Goal: Task Accomplishment & Management: Use online tool/utility

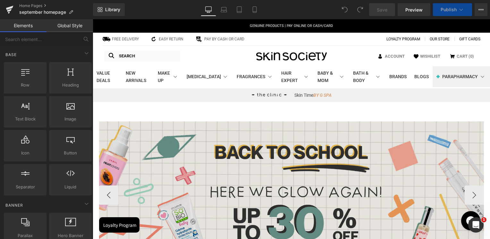
scroll to position [119, 0]
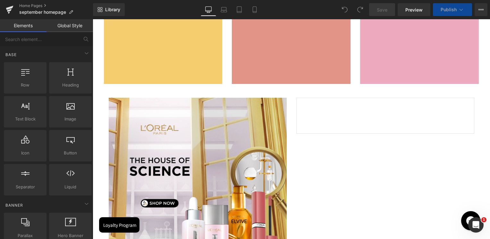
click at [353, 134] on div "Image (P) Image (P) Vendor (P) Title (P) Price (P) Cart Button Product Row" at bounding box center [291, 183] width 375 height 191
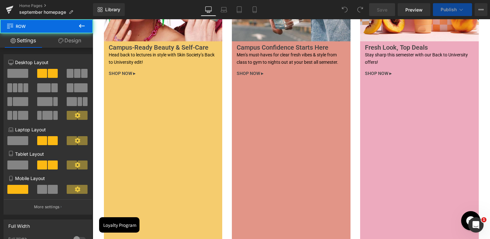
scroll to position [2199, 0]
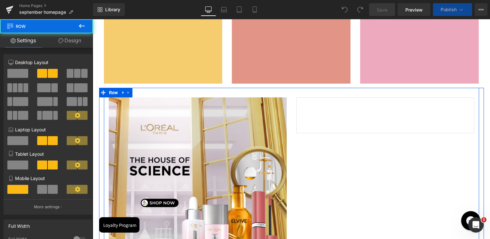
click at [350, 124] on div "(P) Image (P) Vendor (P) Title (P) Price (P) Cart Button Product" at bounding box center [385, 115] width 178 height 36
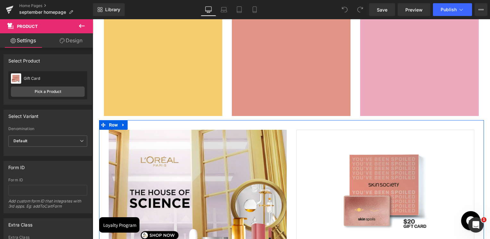
scroll to position [2143, 0]
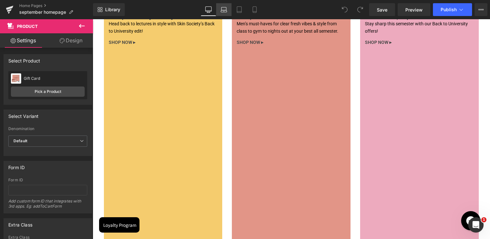
click at [225, 8] on icon at bounding box center [224, 9] width 6 height 6
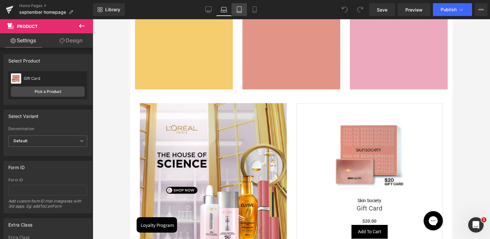
click at [237, 8] on icon at bounding box center [239, 9] width 6 height 6
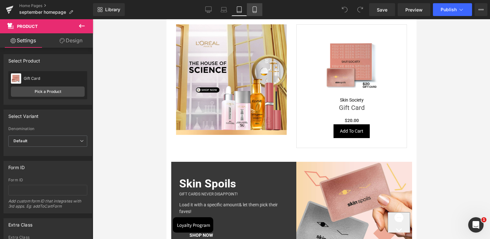
click at [258, 10] on link "Mobile" at bounding box center [254, 9] width 15 height 13
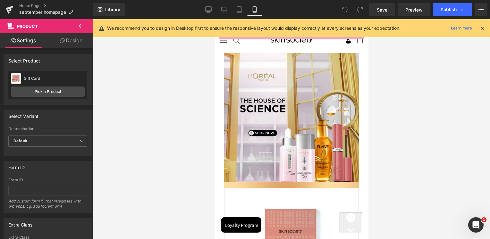
scroll to position [1981, 0]
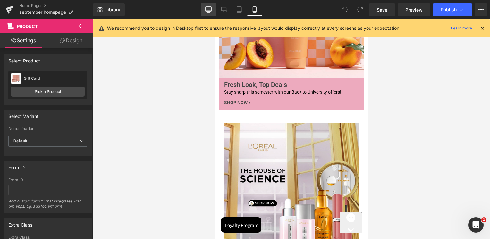
click at [205, 9] on link "Desktop" at bounding box center [208, 9] width 15 height 13
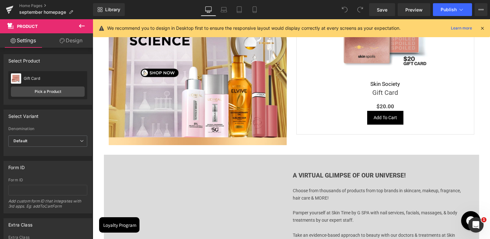
scroll to position [2128, 0]
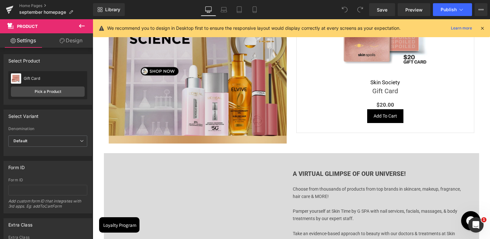
click at [209, 90] on img at bounding box center [198, 55] width 178 height 178
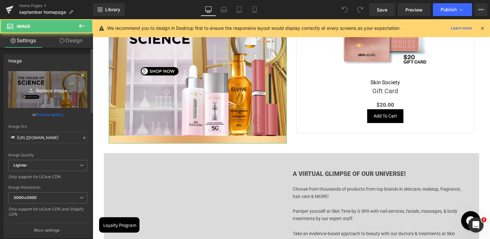
click at [35, 97] on link "Replace Image" at bounding box center [47, 89] width 79 height 37
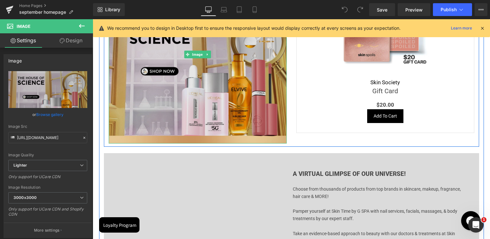
click at [182, 77] on img at bounding box center [198, 55] width 178 height 178
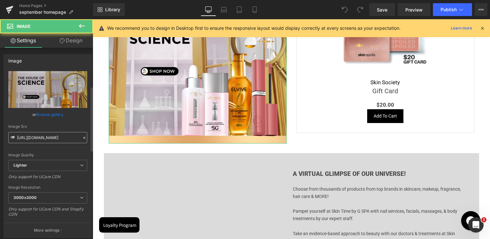
scroll to position [192, 0]
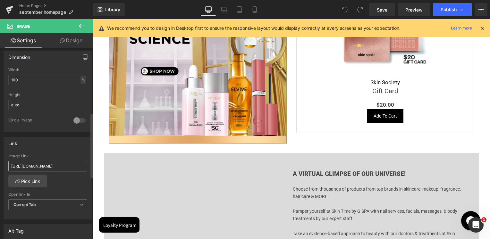
click at [41, 167] on input "[URL][DOMAIN_NAME]" at bounding box center [47, 166] width 79 height 11
type input "[URL][DOMAIN_NAME]"
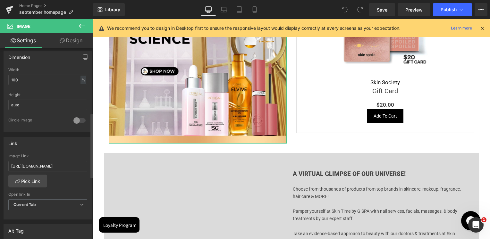
click at [60, 155] on div "Image Link" at bounding box center [47, 156] width 79 height 4
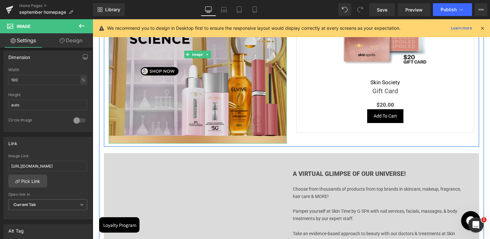
click at [202, 92] on img at bounding box center [198, 55] width 178 height 178
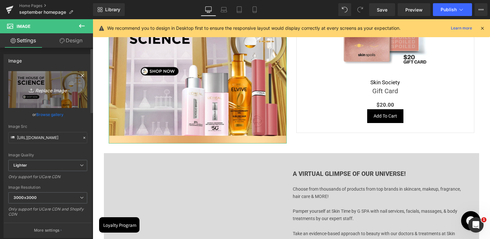
click at [45, 89] on icon "Replace Image" at bounding box center [47, 90] width 51 height 8
type input "C:\fakepath\1200-x-1200-px.jpg"
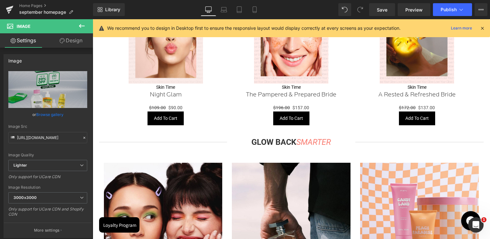
scroll to position [1871, 0]
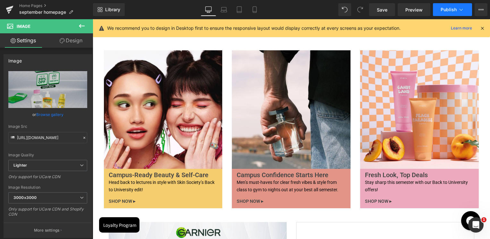
click at [452, 10] on span "Publish" at bounding box center [449, 9] width 16 height 5
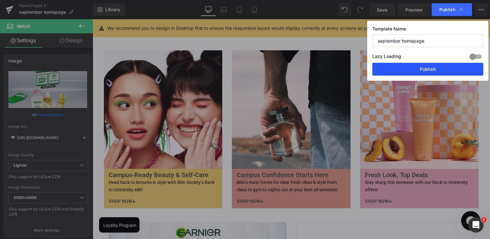
click at [427, 65] on button "Publish" at bounding box center [427, 69] width 111 height 13
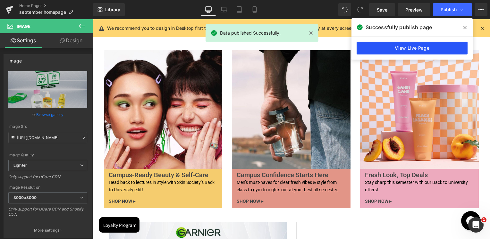
click at [435, 47] on link "View Live Page" at bounding box center [412, 48] width 111 height 13
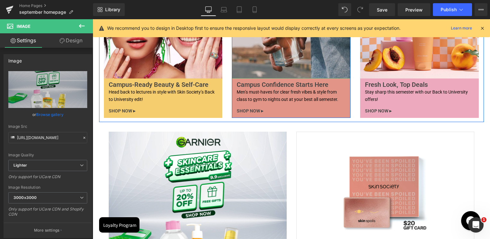
scroll to position [2031, 0]
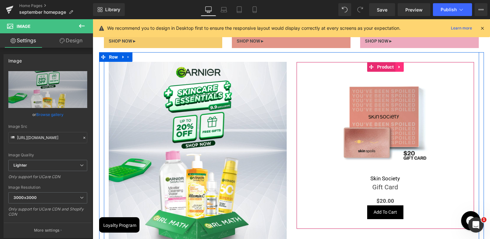
click at [397, 69] on icon at bounding box center [399, 66] width 4 height 5
click at [402, 69] on icon at bounding box center [404, 66] width 4 height 5
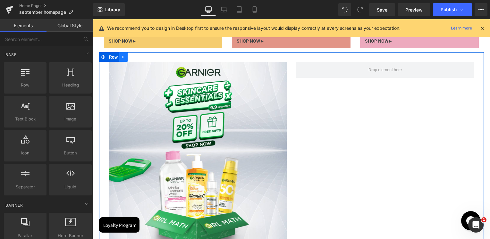
click at [124, 60] on link at bounding box center [123, 57] width 8 height 10
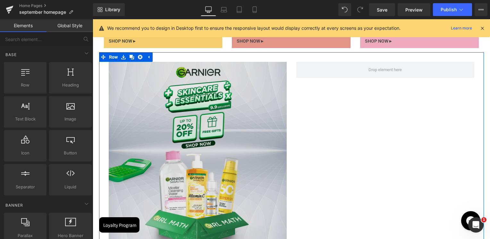
click at [152, 81] on img at bounding box center [198, 151] width 178 height 178
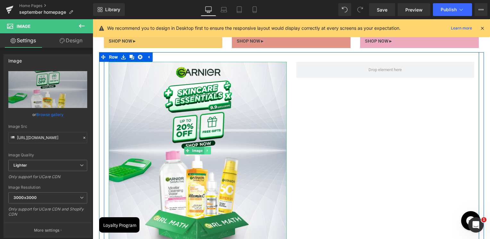
click at [206, 149] on icon at bounding box center [208, 151] width 4 height 4
click at [204, 151] on link at bounding box center [204, 151] width 7 height 8
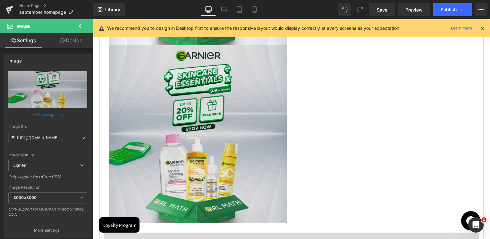
click at [262, 144] on img at bounding box center [198, 134] width 178 height 178
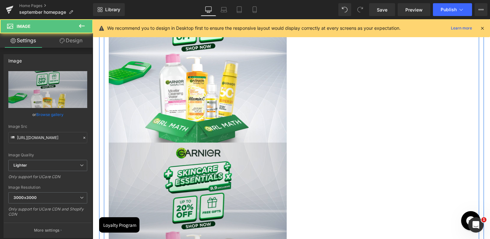
scroll to position [2162, 0]
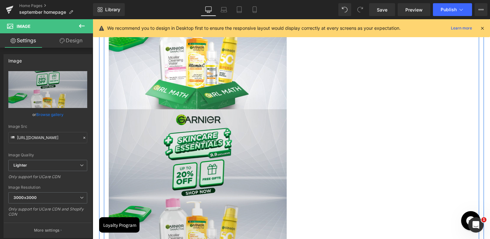
click at [226, 163] on img at bounding box center [198, 198] width 178 height 178
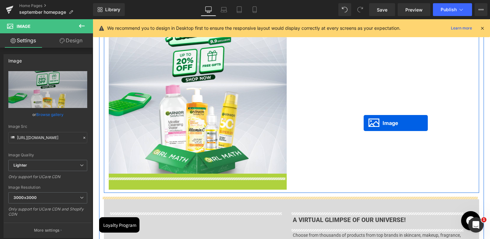
scroll to position [2001, 0]
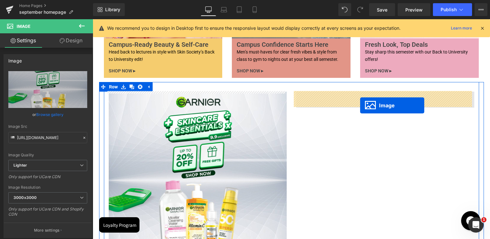
drag, startPoint x: 182, startPoint y: 199, endPoint x: 360, endPoint y: 106, distance: 200.4
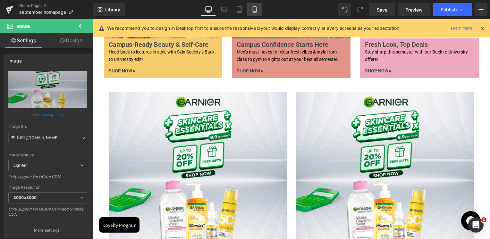
drag, startPoint x: 258, startPoint y: 13, endPoint x: 15, endPoint y: 77, distance: 251.3
click at [258, 13] on link "Mobile" at bounding box center [254, 9] width 15 height 13
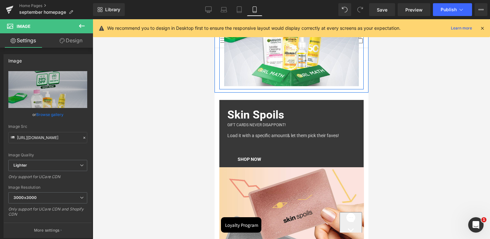
scroll to position [2208, 0]
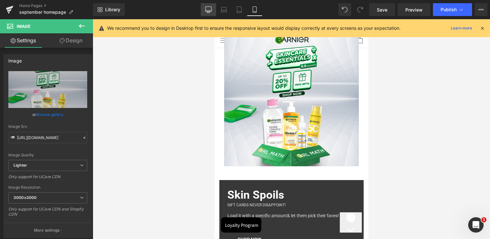
click at [214, 14] on link "Desktop" at bounding box center [208, 9] width 15 height 13
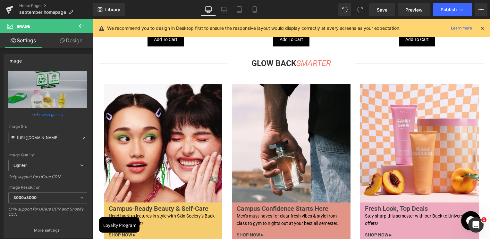
scroll to position [1999, 0]
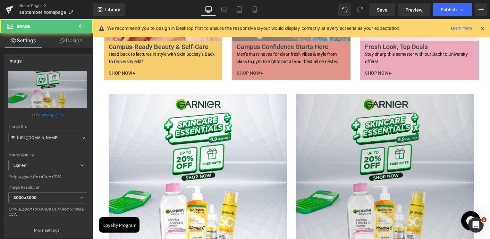
click at [352, 125] on img at bounding box center [385, 183] width 178 height 178
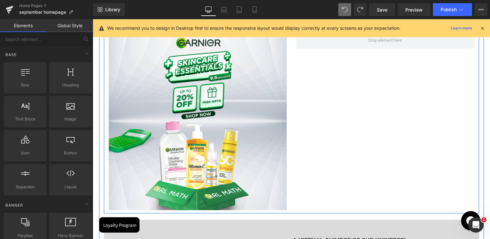
scroll to position [2049, 0]
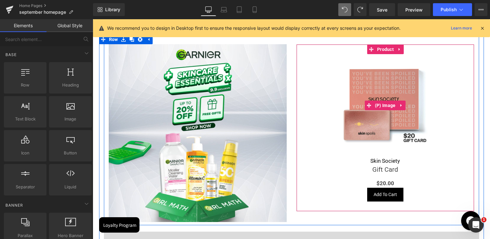
click at [378, 87] on img at bounding box center [385, 105] width 103 height 103
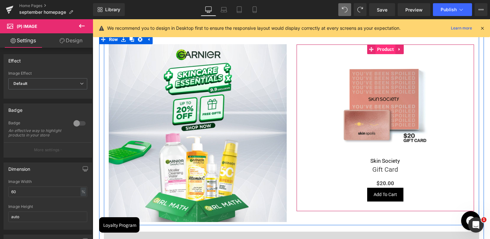
click at [390, 49] on span "Product" at bounding box center [386, 50] width 20 height 10
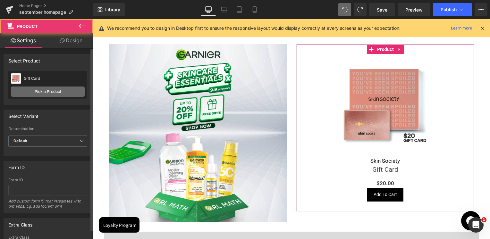
click at [37, 94] on link "Pick a Product" at bounding box center [48, 92] width 74 height 10
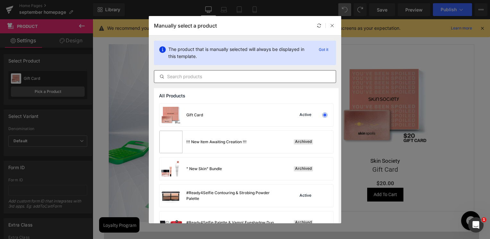
click at [212, 77] on input "text" at bounding box center [245, 77] width 182 height 8
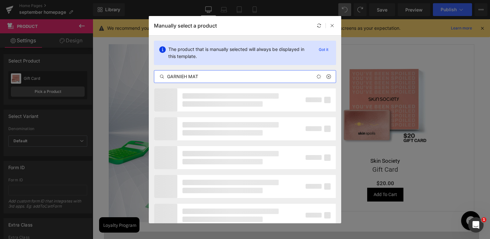
type input "GARNIEH MATH"
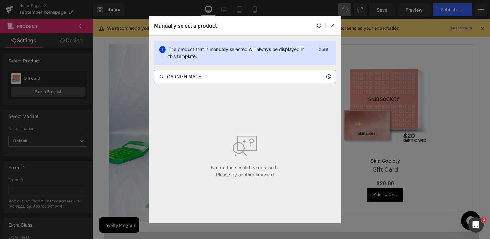
click at [212, 77] on input "GARNIEH MATH" at bounding box center [245, 77] width 182 height 8
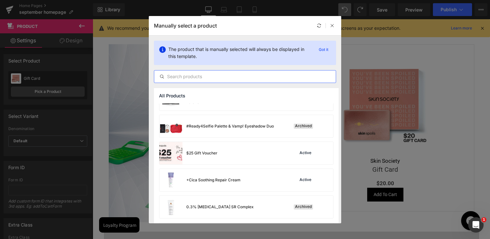
scroll to position [32, 0]
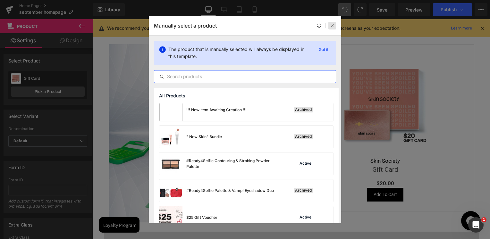
click at [334, 26] on div at bounding box center [332, 26] width 8 height 8
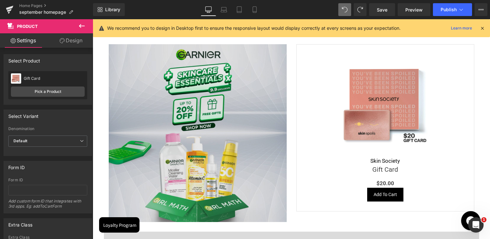
click at [69, 96] on link "Pick a Product" at bounding box center [48, 92] width 74 height 10
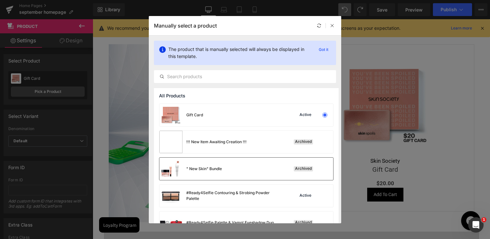
click at [209, 171] on div "" New Skin" Bundle" at bounding box center [204, 169] width 36 height 6
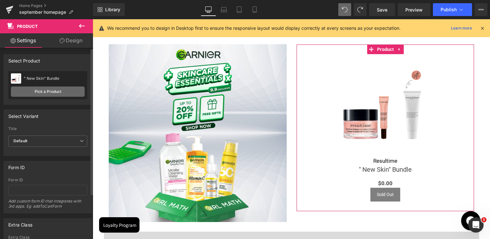
click at [44, 88] on link "Pick a Product" at bounding box center [48, 92] width 74 height 10
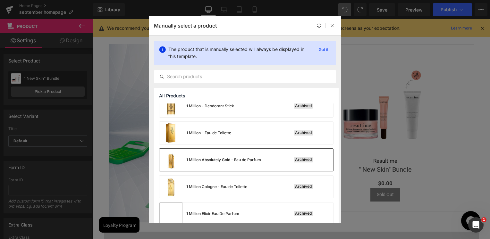
scroll to position [224, 0]
click at [209, 156] on div "1 Million Absolutely Gold - Eau de Parfum" at bounding box center [210, 160] width 102 height 22
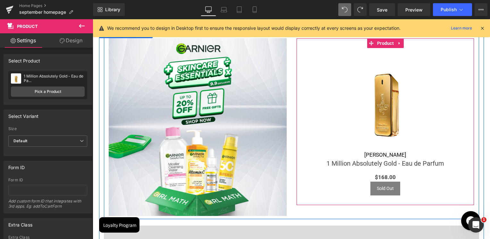
scroll to position [2017, 0]
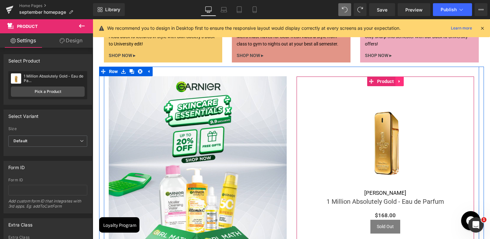
click at [399, 81] on icon at bounding box center [399, 81] width 1 height 3
click at [400, 83] on link at bounding box center [404, 82] width 8 height 10
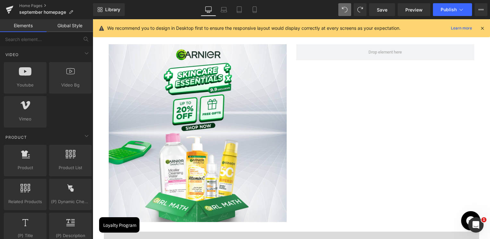
scroll to position [449, 0]
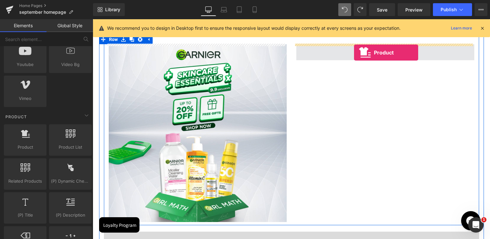
drag, startPoint x: 130, startPoint y: 157, endPoint x: 354, endPoint y: 53, distance: 247.2
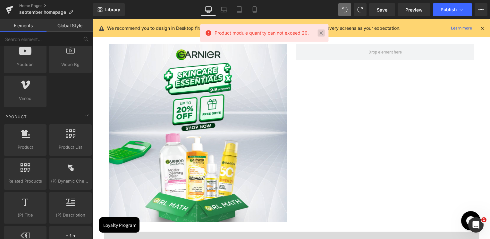
click at [322, 35] on link at bounding box center [321, 33] width 7 height 7
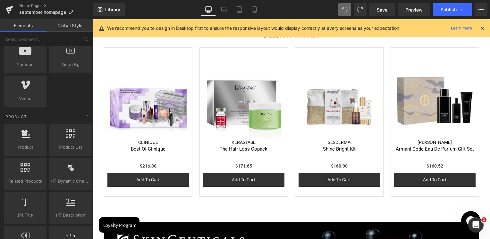
scroll to position [574, 0]
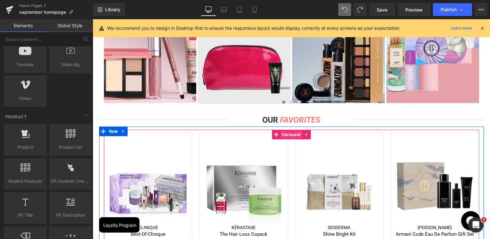
click at [286, 136] on span "Carousel" at bounding box center [291, 135] width 22 height 10
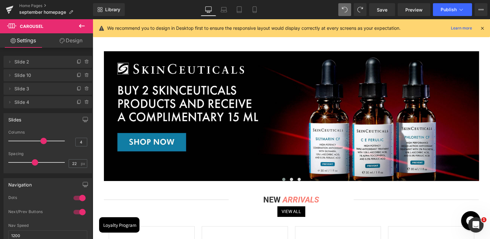
scroll to position [959, 0]
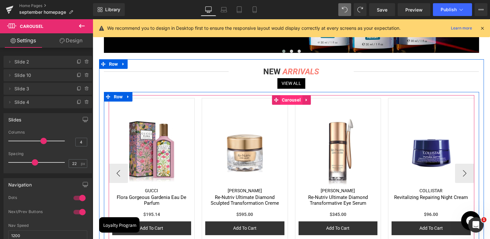
click at [290, 100] on span "Carousel" at bounding box center [291, 100] width 22 height 10
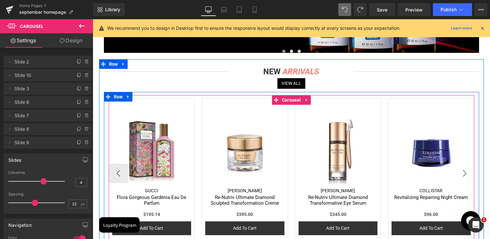
click at [459, 172] on button "›" at bounding box center [464, 173] width 19 height 19
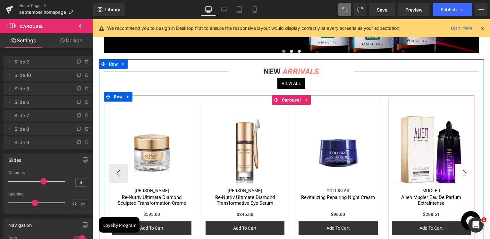
click at [459, 172] on button "›" at bounding box center [464, 173] width 19 height 19
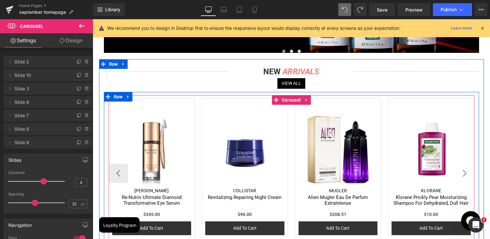
click at [459, 172] on button "›" at bounding box center [464, 173] width 19 height 19
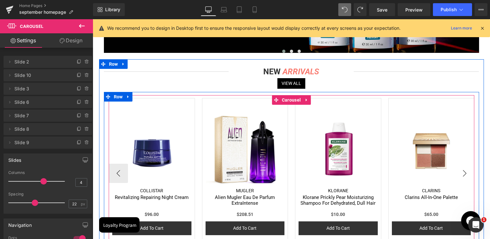
click at [459, 172] on button "›" at bounding box center [464, 173] width 19 height 19
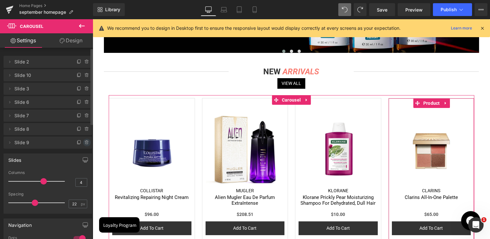
click at [86, 143] on icon at bounding box center [86, 142] width 5 height 5
click at [85, 143] on button "Delete" at bounding box center [80, 143] width 20 height 8
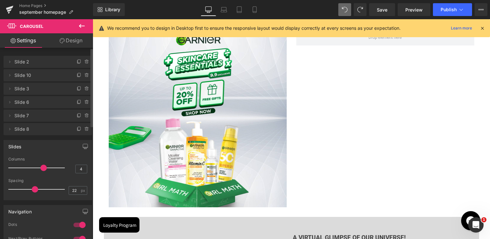
scroll to position [1985, 0]
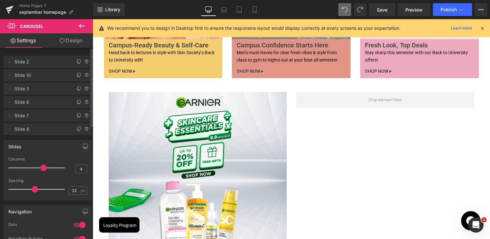
click at [385, 139] on div "Image Row" at bounding box center [291, 177] width 375 height 191
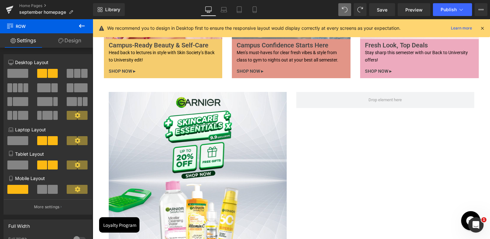
click at [81, 28] on icon at bounding box center [82, 26] width 8 height 8
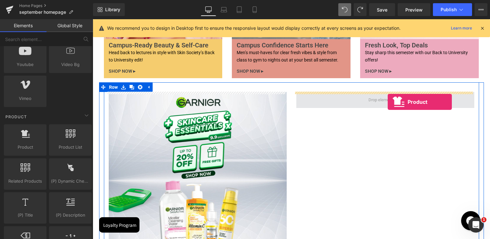
drag, startPoint x: 131, startPoint y: 164, endPoint x: 388, endPoint y: 102, distance: 263.9
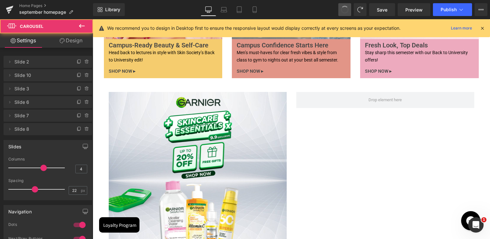
click at [345, 11] on span at bounding box center [344, 9] width 11 height 11
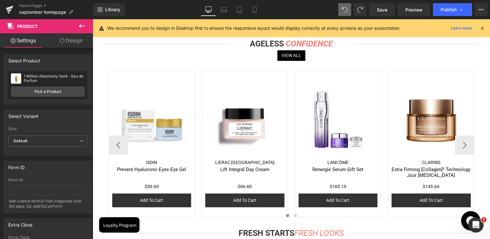
scroll to position [1310, 0]
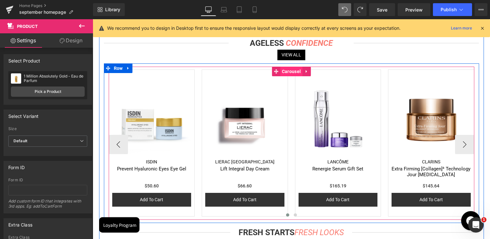
click at [287, 71] on span "Carousel" at bounding box center [291, 72] width 22 height 10
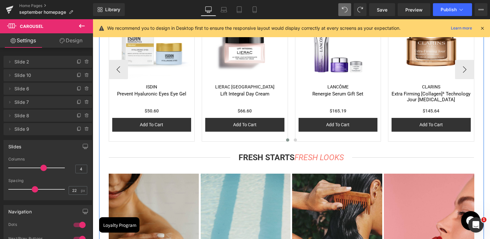
scroll to position [1374, 0]
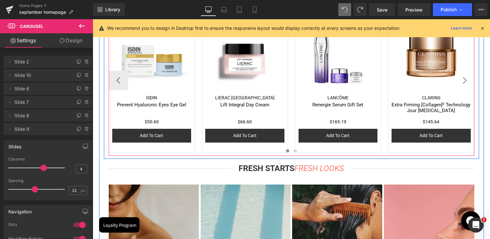
click at [460, 82] on button "›" at bounding box center [464, 80] width 19 height 19
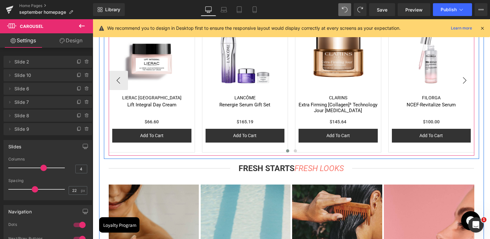
click at [460, 82] on button "›" at bounding box center [464, 80] width 19 height 19
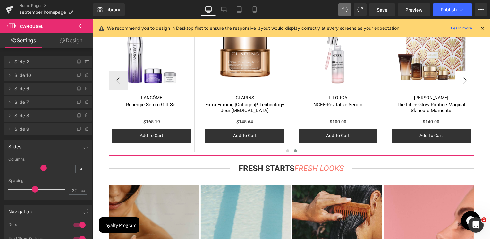
click at [460, 82] on button "›" at bounding box center [464, 80] width 19 height 19
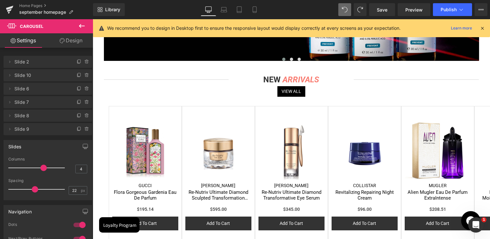
scroll to position [893, 0]
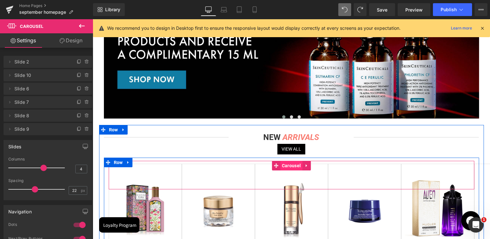
click at [286, 165] on span "Carousel" at bounding box center [291, 166] width 22 height 10
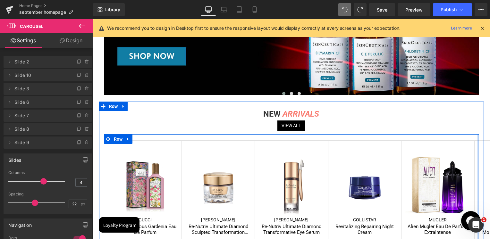
scroll to position [957, 0]
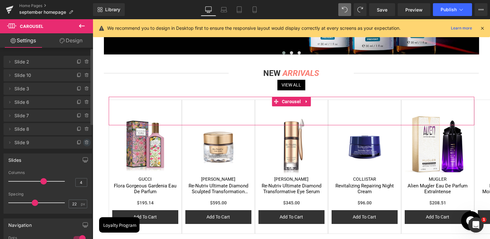
click at [84, 142] on icon at bounding box center [86, 142] width 5 height 5
click at [83, 142] on button "Delete" at bounding box center [80, 143] width 20 height 8
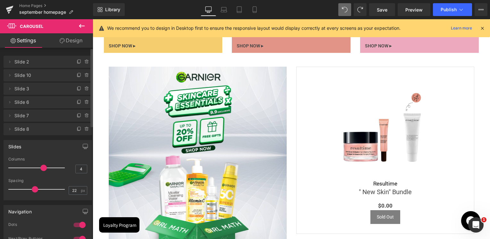
scroll to position [2047, 0]
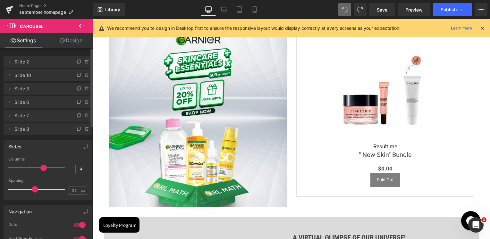
click at [378, 106] on img at bounding box center [385, 90] width 103 height 103
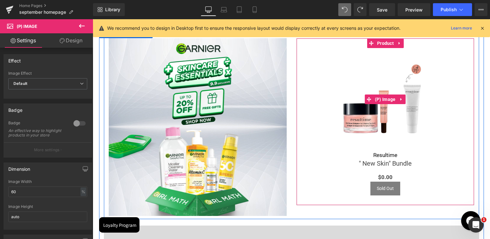
scroll to position [2015, 0]
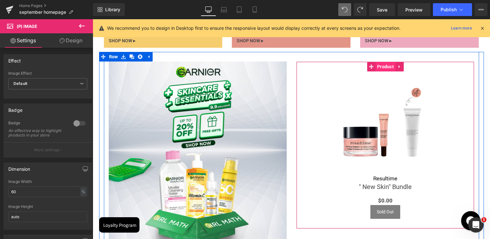
click at [384, 68] on span "Product" at bounding box center [386, 67] width 20 height 10
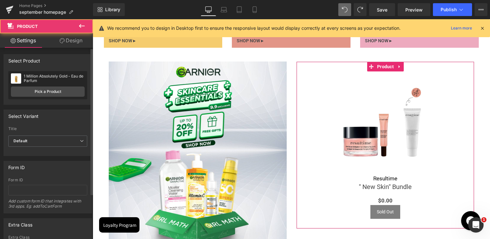
click at [57, 98] on div "1 Million Absolutely Gold - Eau de Parfum 1 Million Absolutely Gold - Eau de Pa…" at bounding box center [47, 85] width 79 height 28
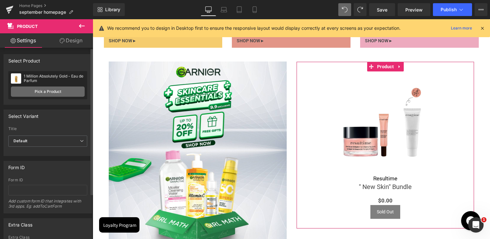
click at [58, 93] on link "Pick a Product" at bounding box center [48, 92] width 74 height 10
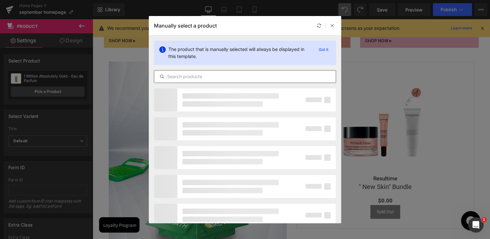
click at [223, 73] on input "text" at bounding box center [245, 77] width 182 height 8
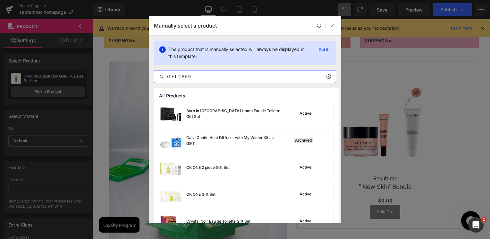
scroll to position [0, 0]
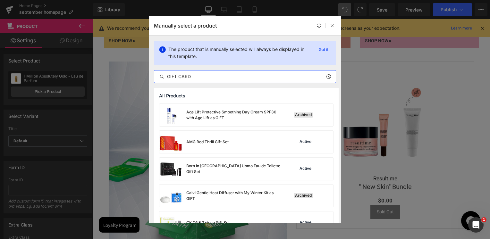
type input "GIFT CARD"
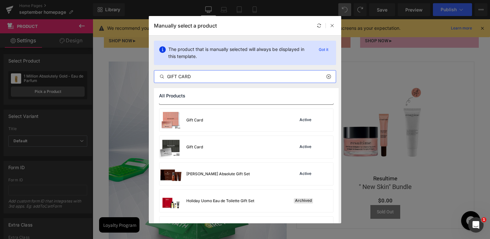
scroll to position [351, 0]
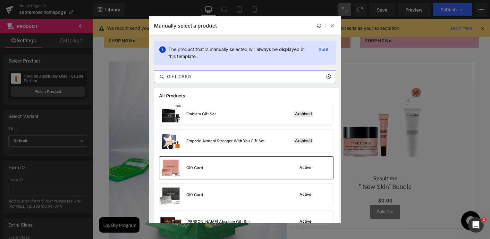
click at [205, 164] on div "Gift Card Active" at bounding box center [246, 168] width 174 height 22
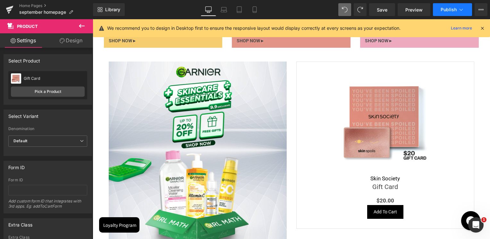
click at [445, 8] on span "Publish" at bounding box center [449, 9] width 16 height 5
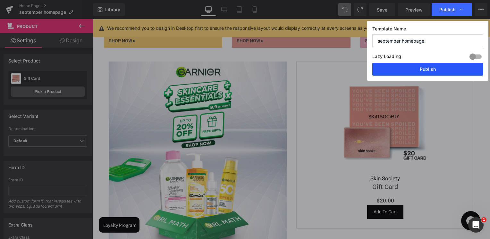
click at [440, 65] on button "Publish" at bounding box center [427, 69] width 111 height 13
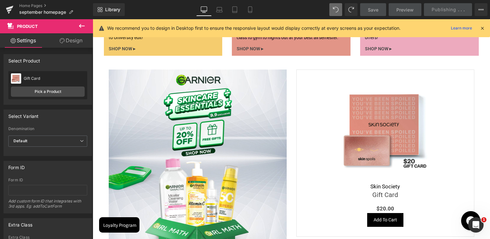
scroll to position [2047, 0]
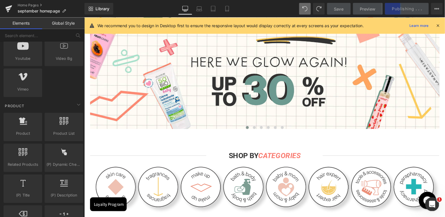
scroll to position [59, 0]
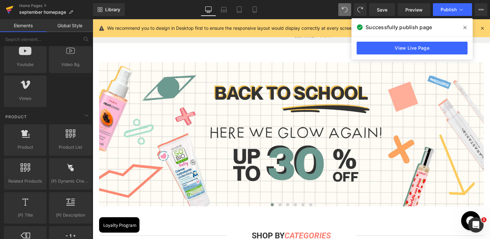
click at [5, 12] on link at bounding box center [9, 9] width 19 height 19
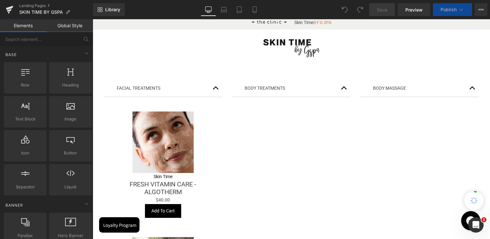
scroll to position [96, 0]
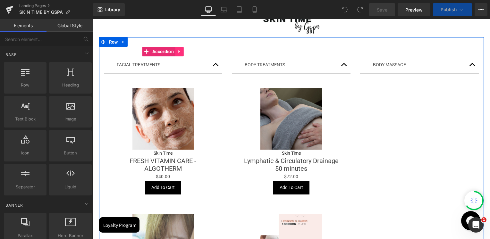
click at [177, 51] on icon at bounding box center [179, 51] width 4 height 5
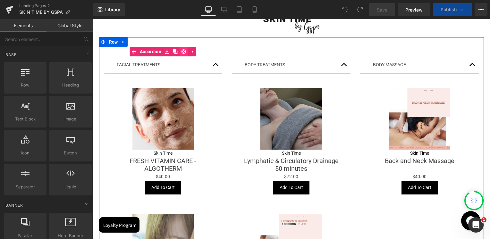
click at [183, 55] on link at bounding box center [184, 52] width 8 height 10
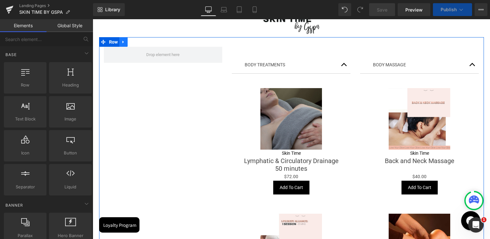
click at [121, 42] on icon at bounding box center [123, 42] width 4 height 5
click at [138, 43] on icon at bounding box center [140, 42] width 4 height 4
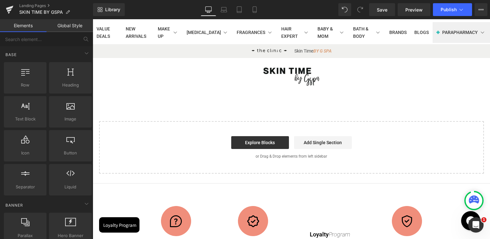
scroll to position [32, 0]
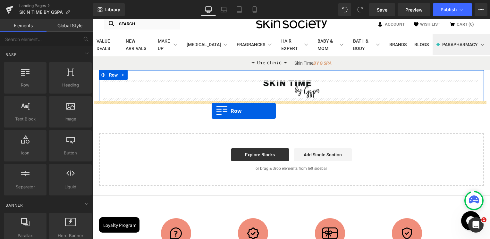
drag, startPoint x: 133, startPoint y: 99, endPoint x: 212, endPoint y: 109, distance: 79.6
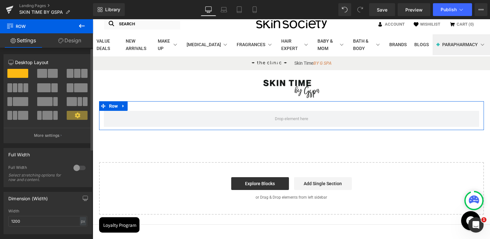
click at [48, 74] on span at bounding box center [53, 73] width 10 height 9
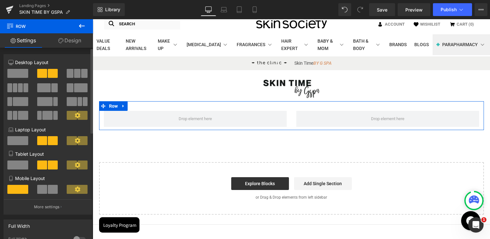
click at [44, 189] on span at bounding box center [42, 189] width 10 height 9
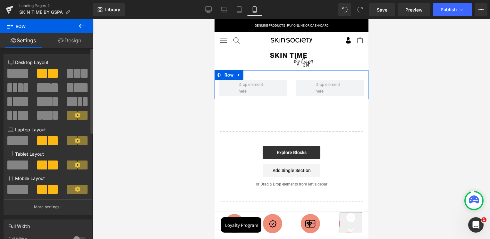
click at [22, 191] on span at bounding box center [17, 189] width 21 height 9
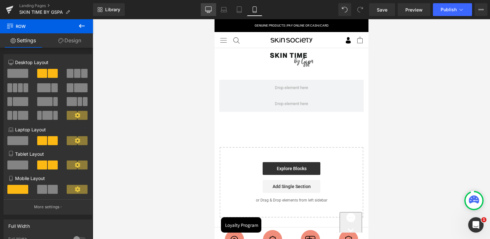
click at [204, 11] on link "Desktop" at bounding box center [208, 9] width 15 height 13
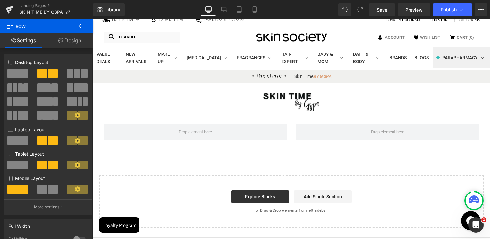
scroll to position [18, 0]
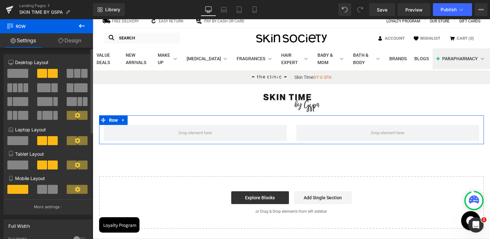
click at [22, 74] on span at bounding box center [17, 73] width 21 height 9
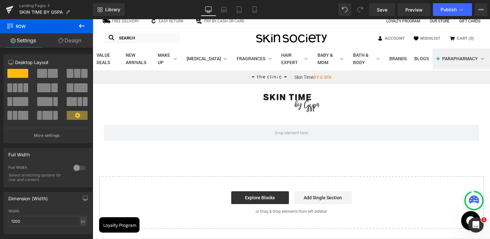
click at [87, 26] on button at bounding box center [82, 26] width 22 height 14
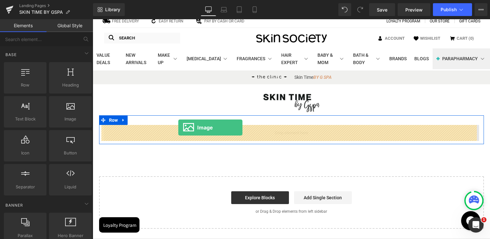
drag, startPoint x: 153, startPoint y: 128, endPoint x: 180, endPoint y: 129, distance: 27.6
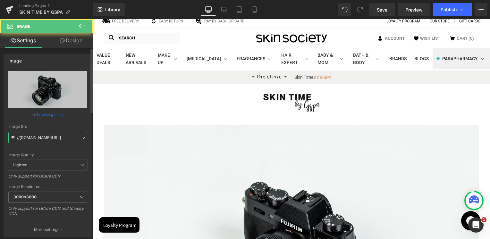
click at [60, 139] on input "//d1um8515vdn9kb.cloudfront.net/images/parallax.jpg" at bounding box center [47, 137] width 79 height 11
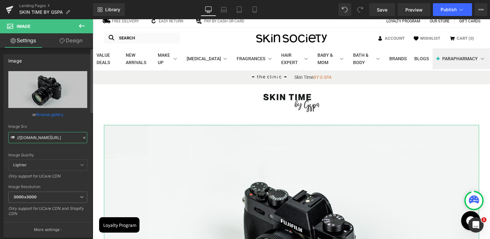
click at [60, 139] on input "//d1um8515vdn9kb.cloudfront.net/images/parallax.jpg" at bounding box center [47, 137] width 79 height 11
paste input "https://ucarecdn.com/c55d3262-a38f-4c0c-9b6a-4b3b5dd65df4/-/format/auto/-/previ…"
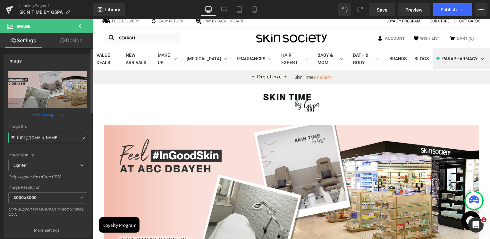
type input "https://ucarecdn.com/c55d3262-a38f-4c0c-9b6a-4b3b5dd65df4/-/format/auto/-/previ…"
click at [71, 121] on div "Image Quality Lighter Lightest Lighter Lighter Lightest Only support for UCare …" at bounding box center [47, 115] width 79 height 89
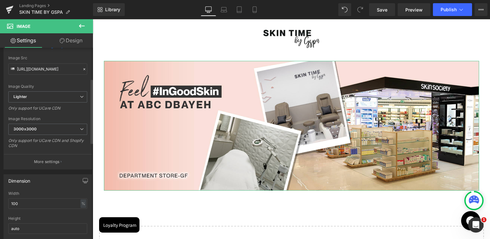
scroll to position [96, 0]
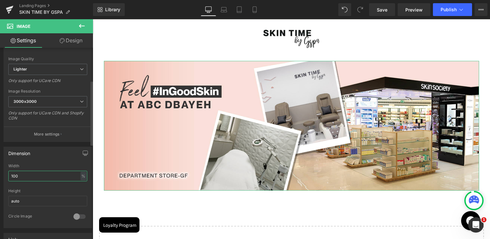
click at [28, 174] on input "100" at bounding box center [47, 176] width 79 height 11
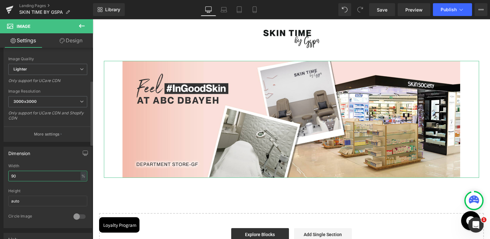
click at [31, 173] on input "90" at bounding box center [47, 176] width 79 height 11
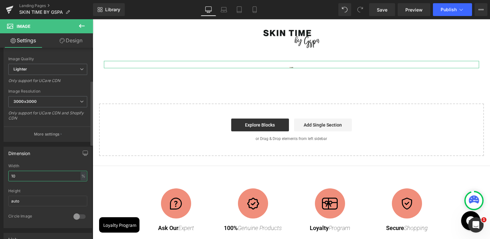
type input "100"
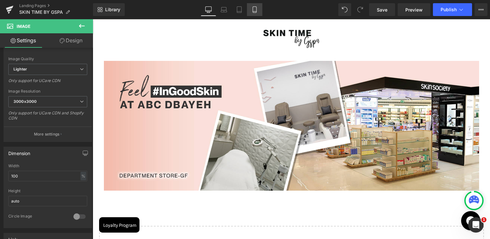
click at [260, 10] on link "Mobile" at bounding box center [254, 9] width 15 height 13
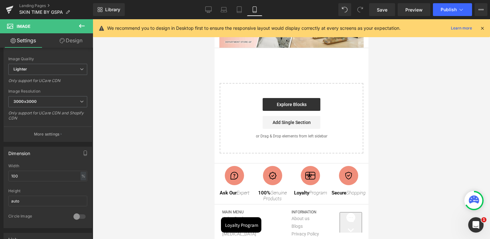
scroll to position [12, 0]
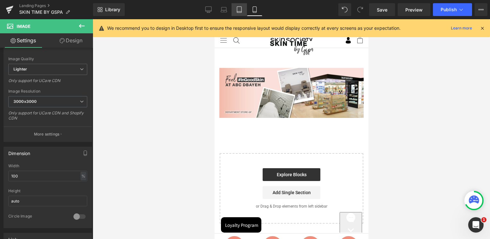
click at [242, 8] on icon at bounding box center [239, 9] width 6 height 6
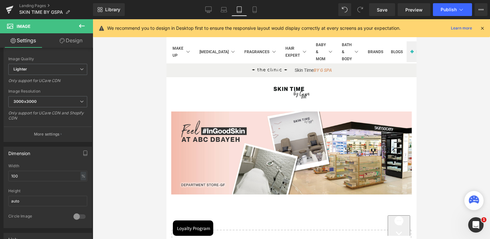
scroll to position [67, 0]
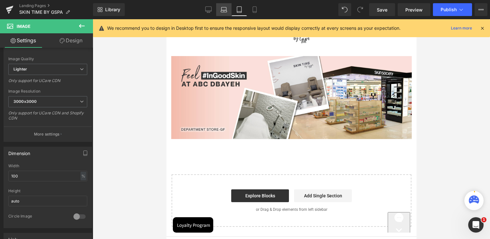
click at [221, 11] on icon at bounding box center [224, 11] width 6 height 2
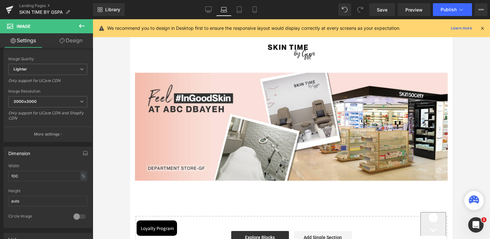
scroll to position [84, 0]
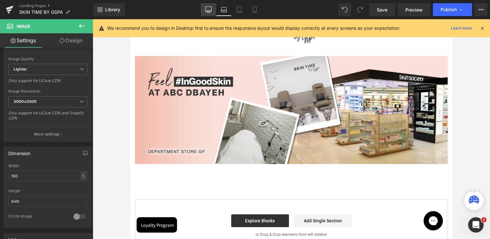
click at [211, 10] on icon at bounding box center [208, 9] width 6 height 6
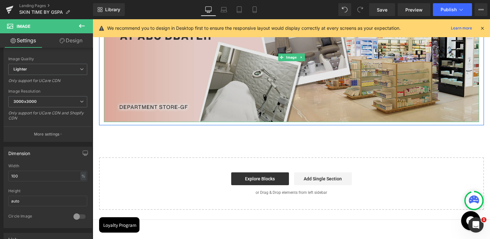
scroll to position [151, 0]
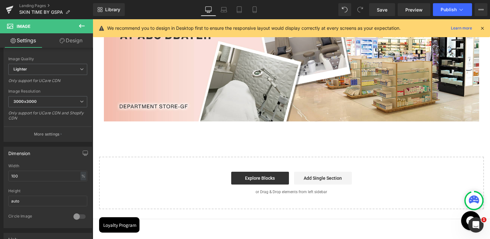
click at [80, 29] on icon at bounding box center [82, 26] width 8 height 8
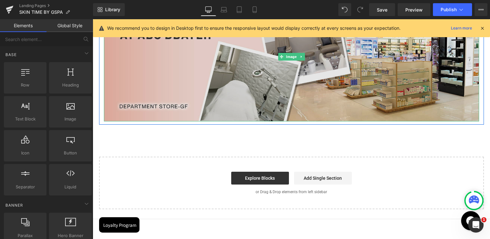
click at [283, 90] on img at bounding box center [291, 57] width 375 height 130
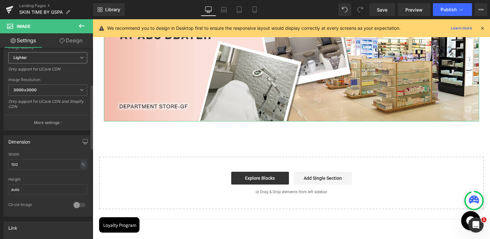
scroll to position [224, 0]
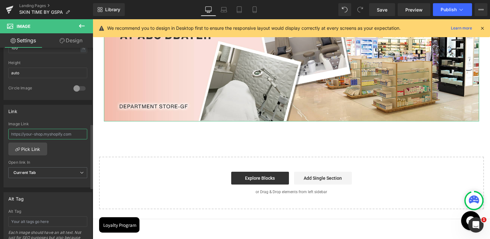
click at [44, 132] on input "text" at bounding box center [47, 134] width 79 height 11
paste input "https://skinsociety.me/pages/our-locations?_ab=0&key=1747897533174&_gl=1*3te7hx…"
type input "https://skinsociety.me/pages/our-locations?_ab=0&key=1747897533174&_gl=1*3te7hx…"
click at [50, 123] on div "Image Link" at bounding box center [47, 124] width 79 height 4
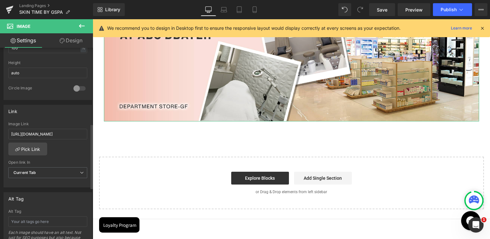
scroll to position [0, 0]
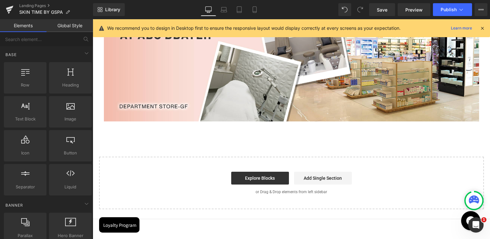
click at [219, 137] on div "Image Row Image Row Select your layout" at bounding box center [291, 80] width 397 height 258
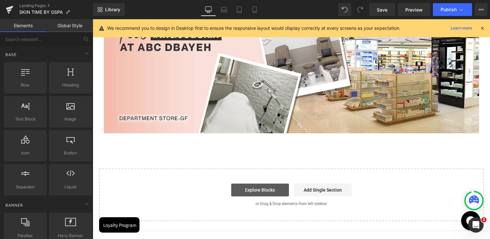
scroll to position [192, 0]
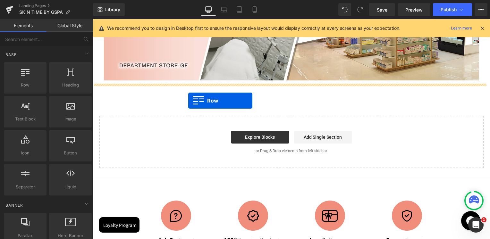
drag, startPoint x: 109, startPoint y: 98, endPoint x: 190, endPoint y: 97, distance: 80.5
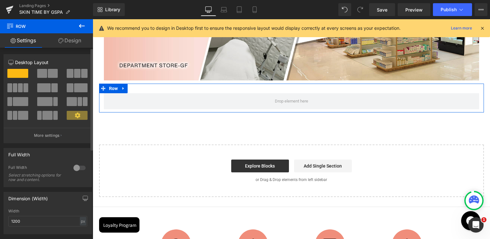
click at [50, 76] on span at bounding box center [53, 73] width 10 height 9
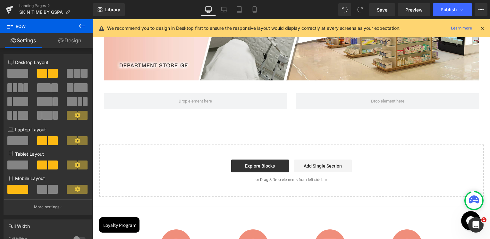
click at [86, 28] on button at bounding box center [82, 26] width 22 height 14
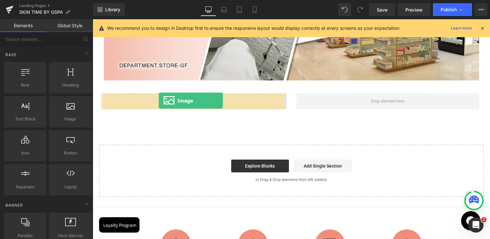
drag, startPoint x: 157, startPoint y: 131, endPoint x: 159, endPoint y: 101, distance: 29.9
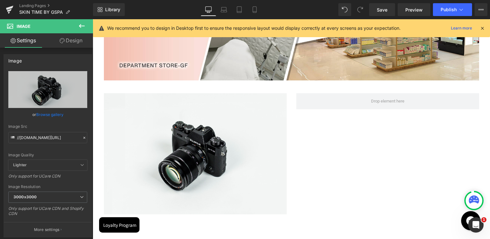
click at [84, 21] on button at bounding box center [82, 26] width 22 height 14
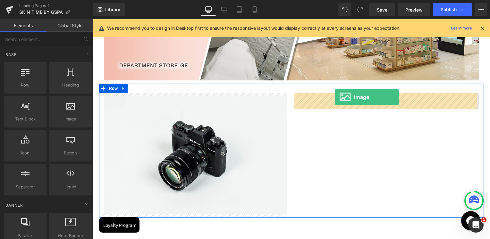
drag, startPoint x: 171, startPoint y: 133, endPoint x: 335, endPoint y: 97, distance: 167.7
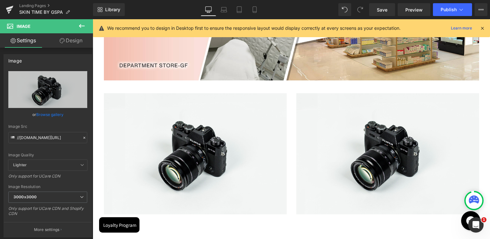
click at [80, 26] on icon at bounding box center [82, 26] width 6 height 4
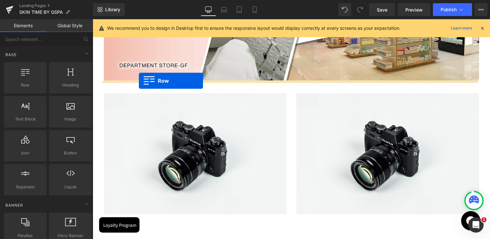
drag, startPoint x: 116, startPoint y: 102, endPoint x: 139, endPoint y: 81, distance: 30.6
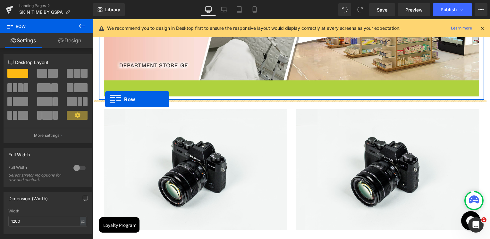
drag, startPoint x: 102, startPoint y: 87, endPoint x: 105, endPoint y: 99, distance: 13.1
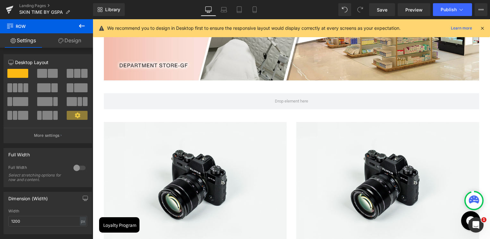
click at [85, 26] on icon at bounding box center [82, 26] width 8 height 8
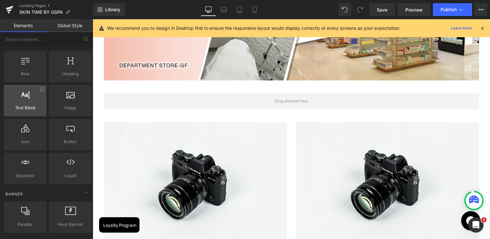
scroll to position [0, 0]
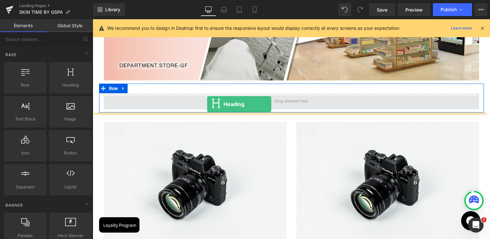
drag, startPoint x: 162, startPoint y: 106, endPoint x: 207, endPoint y: 104, distance: 45.3
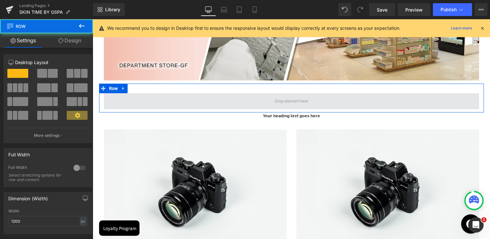
drag, startPoint x: 207, startPoint y: 104, endPoint x: 210, endPoint y: 98, distance: 6.1
click at [210, 98] on span at bounding box center [291, 101] width 375 height 16
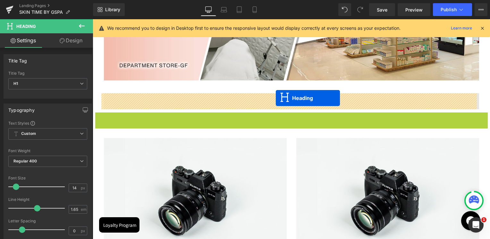
drag, startPoint x: 276, startPoint y: 116, endPoint x: 276, endPoint y: 97, distance: 18.9
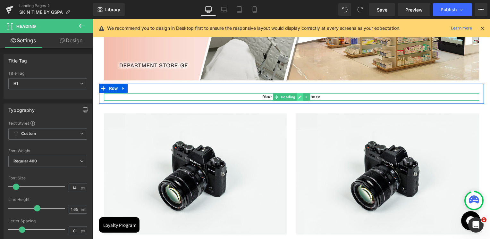
click at [298, 98] on icon at bounding box center [299, 97] width 3 height 3
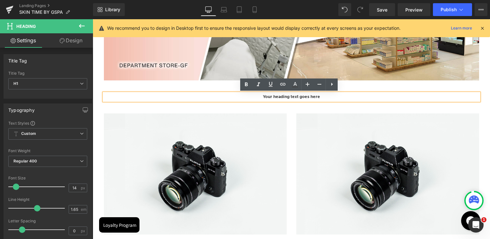
click at [297, 98] on h1 "Your heading text goes here" at bounding box center [291, 96] width 375 height 7
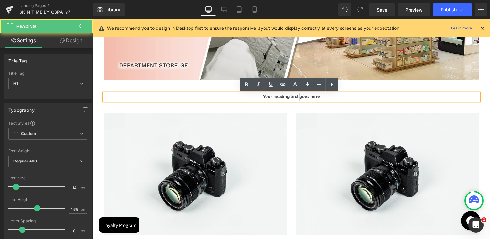
click at [297, 98] on h1 "Your heading text goes here" at bounding box center [291, 96] width 375 height 7
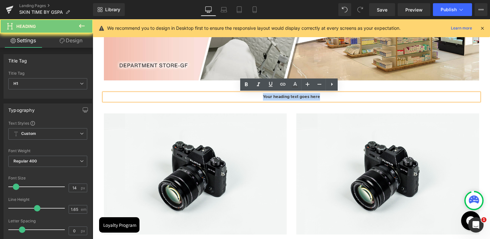
click at [297, 98] on h1 "Your heading text goes here" at bounding box center [291, 96] width 375 height 7
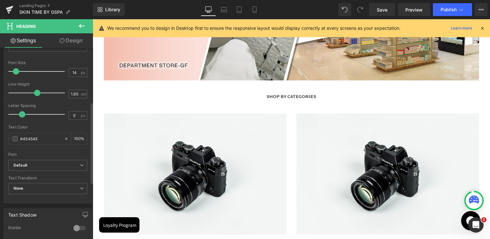
scroll to position [128, 0]
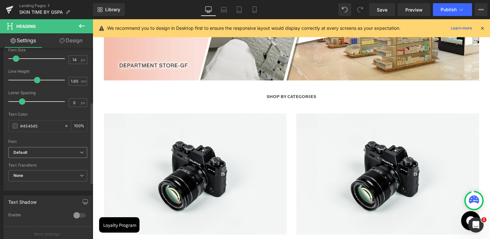
click at [39, 148] on span "Default" at bounding box center [47, 152] width 79 height 11
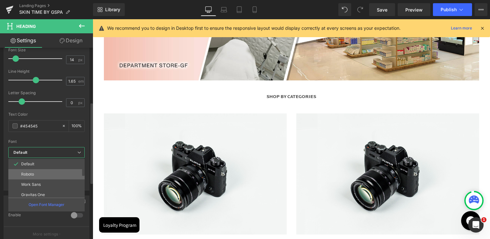
click at [36, 171] on li "Roboto" at bounding box center [47, 174] width 79 height 10
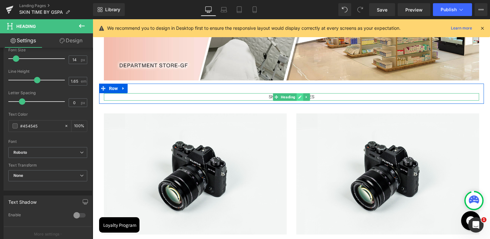
click at [298, 97] on icon at bounding box center [299, 97] width 3 height 3
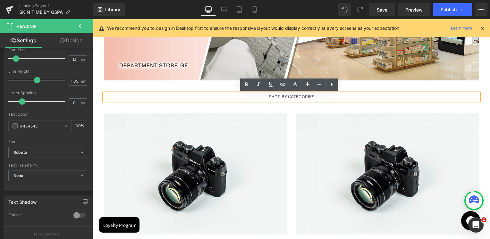
click at [293, 98] on h1 "SHOP BY CATEGORIES" at bounding box center [291, 96] width 375 height 7
drag, startPoint x: 285, startPoint y: 97, endPoint x: 267, endPoint y: 97, distance: 18.0
click at [267, 97] on h1 "SHOP BY CATEGORIES" at bounding box center [291, 96] width 375 height 7
click at [243, 87] on icon at bounding box center [246, 85] width 8 height 8
click at [297, 97] on h1 "SHOP BY CATEGORIES" at bounding box center [291, 96] width 375 height 7
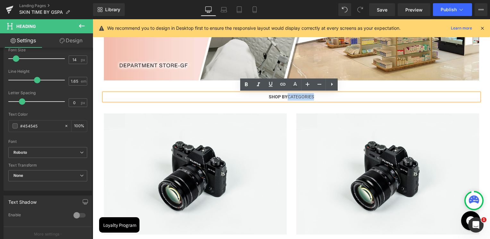
drag, startPoint x: 285, startPoint y: 97, endPoint x: 331, endPoint y: 99, distance: 45.6
click at [331, 99] on h1 "SHOP BY CATEGORIES" at bounding box center [291, 96] width 375 height 7
click at [256, 84] on icon at bounding box center [259, 85] width 8 height 8
click at [93, 19] on div at bounding box center [93, 19] width 0 height 0
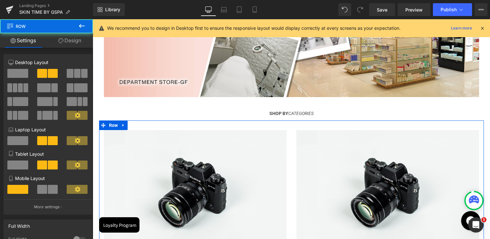
scroll to position [160, 0]
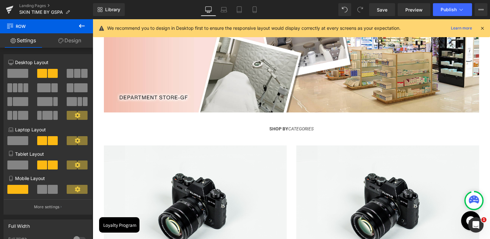
click at [319, 131] on h1 "SHOP BY CATEGORIES" at bounding box center [291, 128] width 375 height 7
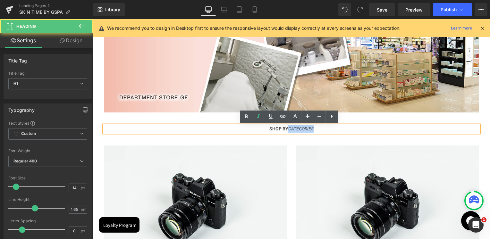
drag, startPoint x: 285, startPoint y: 129, endPoint x: 319, endPoint y: 129, distance: 33.4
click at [319, 129] on h1 "SHOP BY CATEGORIES" at bounding box center [291, 128] width 375 height 7
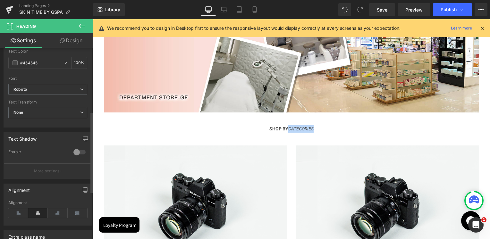
scroll to position [192, 0]
click at [14, 60] on span at bounding box center [15, 61] width 5 height 5
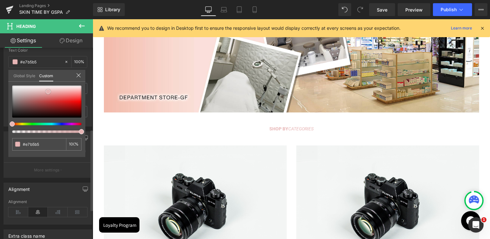
click at [48, 91] on div at bounding box center [46, 102] width 69 height 32
click at [80, 73] on icon at bounding box center [78, 75] width 5 height 5
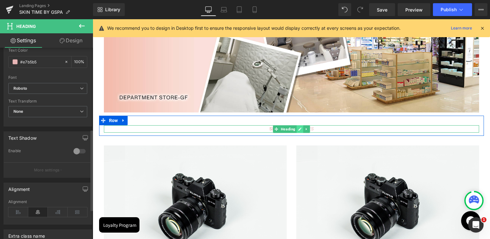
click at [298, 129] on icon at bounding box center [299, 129] width 3 height 3
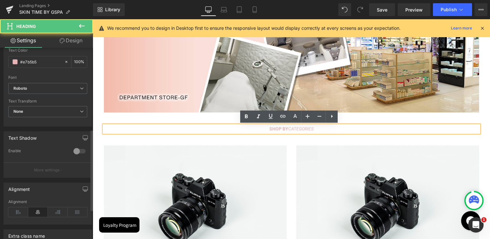
click at [291, 132] on h1 "SHOP BY CATEGORIES" at bounding box center [291, 128] width 375 height 7
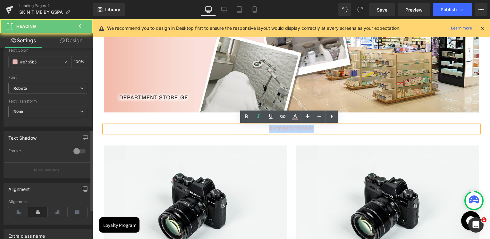
click at [291, 132] on h1 "SHOP BY CATEGORIES" at bounding box center [291, 128] width 375 height 7
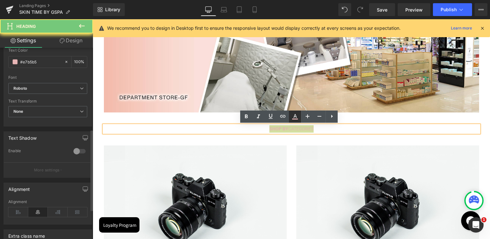
click at [294, 118] on icon at bounding box center [295, 116] width 4 height 4
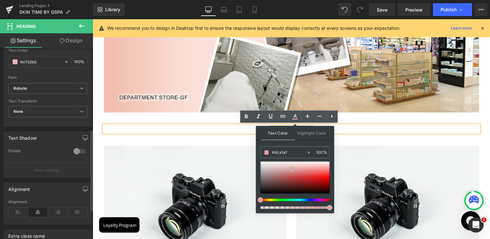
drag, startPoint x: 296, startPoint y: 168, endPoint x: 292, endPoint y: 170, distance: 4.0
click at [292, 170] on span at bounding box center [292, 169] width 5 height 5
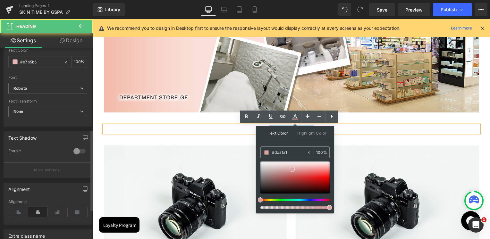
click at [369, 133] on div "SHOP BY CATEGORIES" at bounding box center [291, 128] width 375 height 7
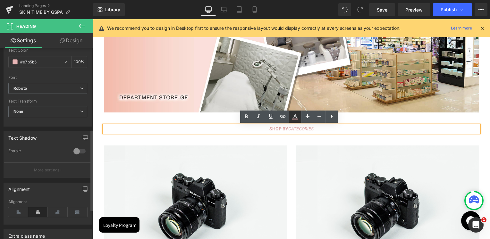
click at [300, 123] on link at bounding box center [295, 117] width 12 height 12
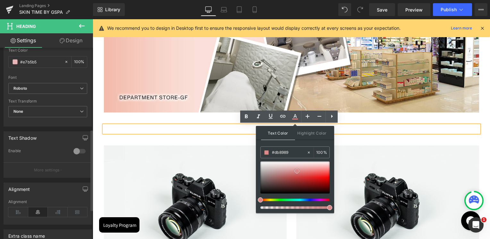
drag, startPoint x: 292, startPoint y: 169, endPoint x: 297, endPoint y: 171, distance: 5.1
click at [297, 171] on span at bounding box center [296, 171] width 5 height 5
click at [363, 132] on h1 "SHOP BY CATEGORIES" at bounding box center [291, 128] width 375 height 7
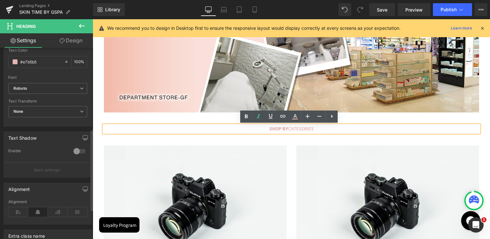
click at [288, 129] on icon "CATEGORIES" at bounding box center [300, 128] width 25 height 5
drag, startPoint x: 285, startPoint y: 129, endPoint x: 266, endPoint y: 131, distance: 19.3
click at [266, 131] on h1 "SHOP BY CATEGORIES" at bounding box center [291, 128] width 375 height 7
click at [295, 117] on icon at bounding box center [295, 117] width 8 height 8
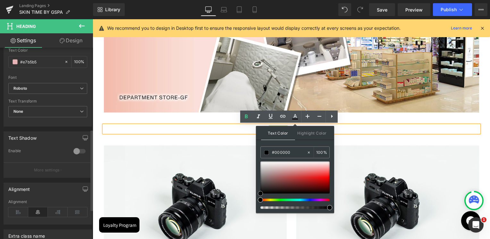
drag, startPoint x: 270, startPoint y: 182, endPoint x: 258, endPoint y: 198, distance: 20.4
click at [258, 198] on div "Text Color Highlight Color #333333 #e7b5b5 100 % transparent 0 %" at bounding box center [295, 169] width 78 height 87
click at [394, 131] on h1 "SHOP BY CATEGORIES" at bounding box center [291, 128] width 375 height 7
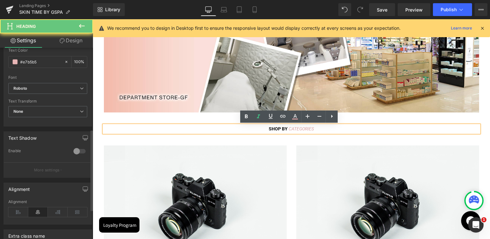
click at [392, 133] on h1 "SHOP BY CATEGORIES" at bounding box center [291, 128] width 375 height 7
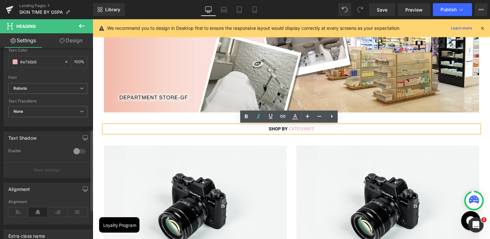
click at [440, 119] on div "SHOP BY CATEGORIES Heading Row" at bounding box center [291, 126] width 385 height 20
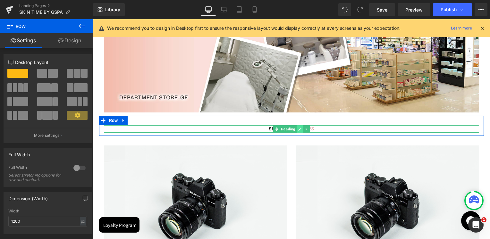
click at [298, 129] on icon at bounding box center [300, 129] width 4 height 4
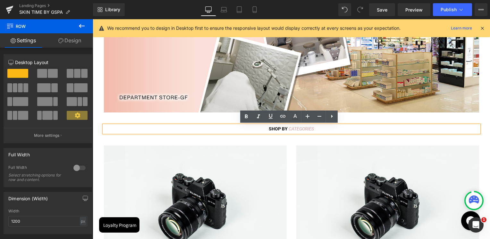
click at [296, 129] on icon "CATEGORIES" at bounding box center [301, 128] width 25 height 5
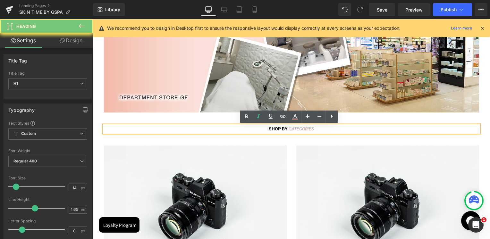
click at [296, 129] on icon "CATEGORIES" at bounding box center [301, 128] width 25 height 5
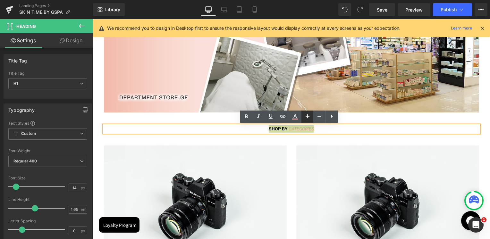
click at [308, 115] on icon at bounding box center [308, 117] width 8 height 8
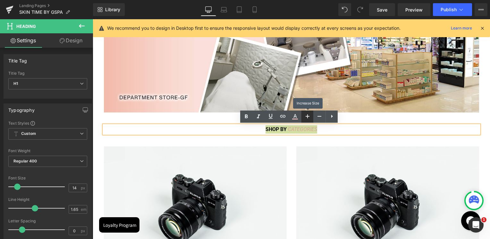
click at [308, 115] on icon at bounding box center [308, 117] width 8 height 8
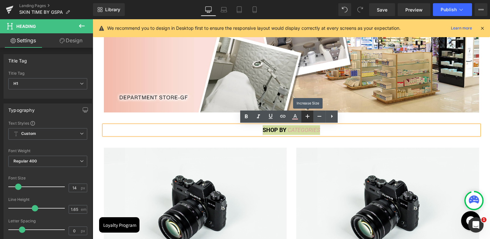
click at [308, 115] on icon at bounding box center [308, 117] width 8 height 8
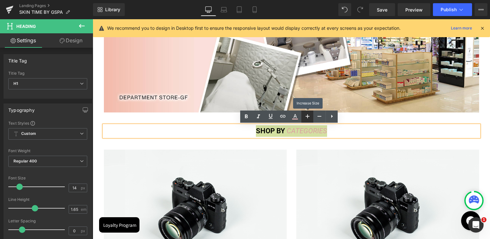
click at [308, 115] on icon at bounding box center [308, 117] width 8 height 8
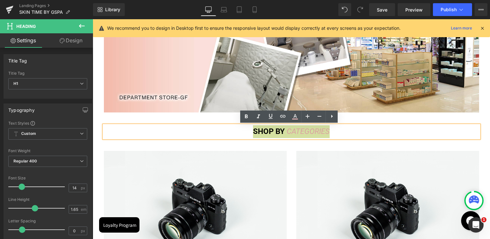
click at [93, 19] on div at bounding box center [93, 19] width 0 height 0
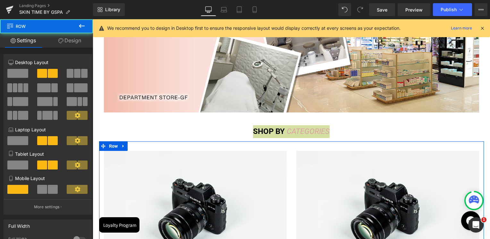
click at [385, 142] on div at bounding box center [291, 146] width 385 height 10
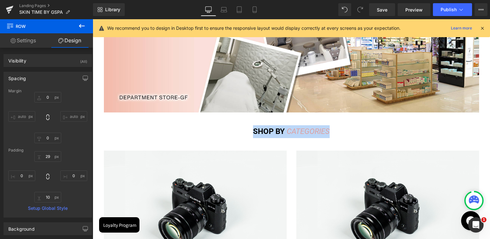
click at [407, 131] on h1 "SHOP BY CATEGORIES" at bounding box center [291, 131] width 375 height 13
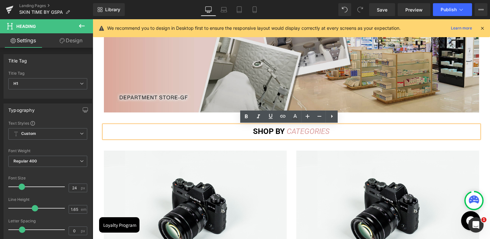
click at [433, 98] on img at bounding box center [291, 48] width 375 height 130
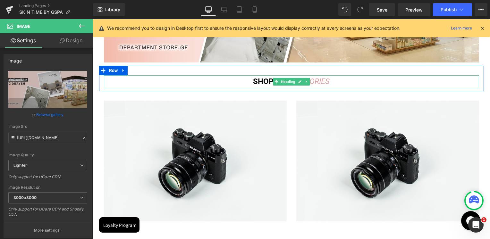
scroll to position [224, 0]
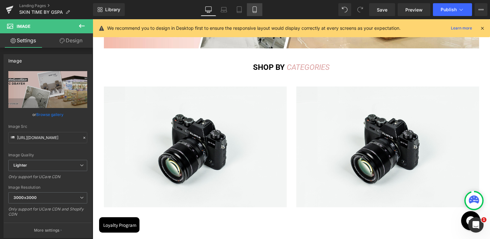
click at [257, 6] on icon at bounding box center [254, 9] width 6 height 6
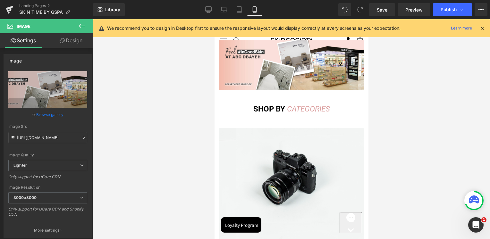
scroll to position [32, 0]
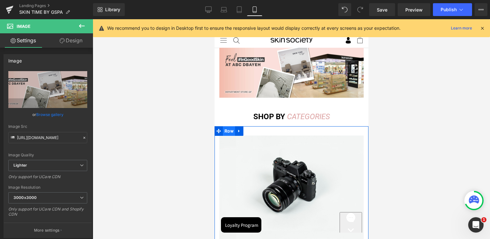
click at [224, 131] on span "Row" at bounding box center [229, 131] width 12 height 10
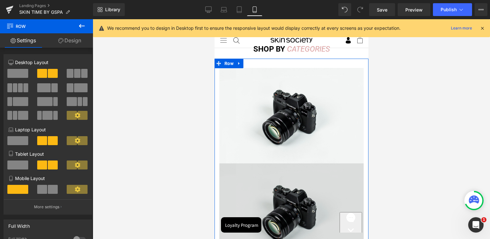
scroll to position [96, 0]
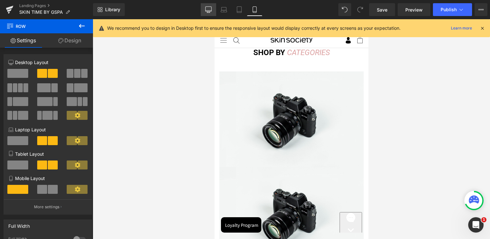
click at [212, 5] on link "Desktop" at bounding box center [208, 9] width 15 height 13
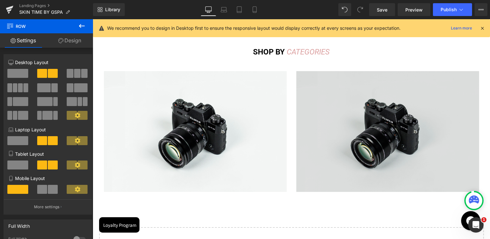
scroll to position [260, 0]
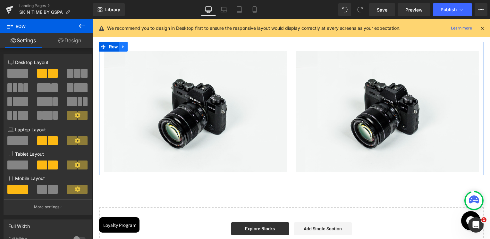
click at [123, 49] on link at bounding box center [123, 47] width 8 height 10
click at [129, 49] on link at bounding box center [132, 47] width 8 height 10
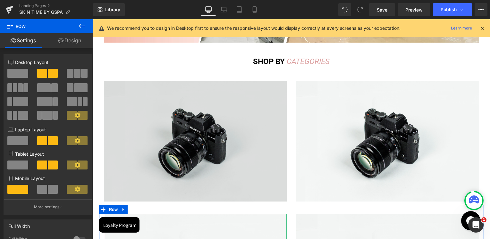
scroll to position [230, 0]
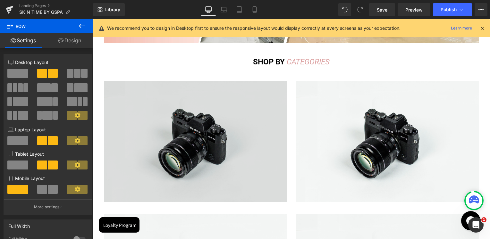
click at [219, 155] on img at bounding box center [195, 141] width 183 height 121
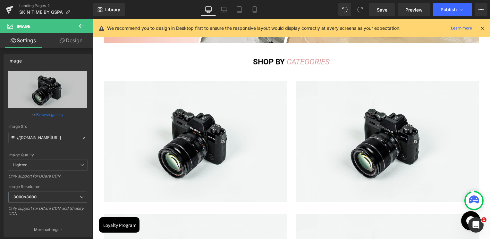
click at [78, 26] on icon at bounding box center [82, 26] width 8 height 8
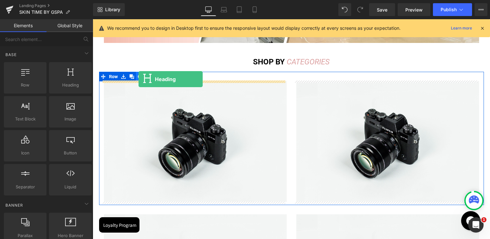
drag, startPoint x: 159, startPoint y: 97, endPoint x: 139, endPoint y: 80, distance: 26.6
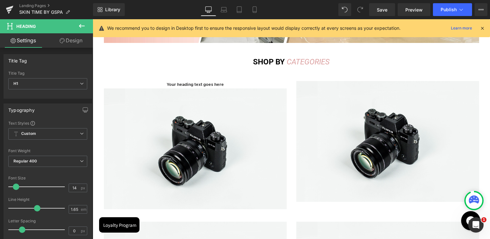
click at [83, 25] on icon at bounding box center [82, 26] width 8 height 8
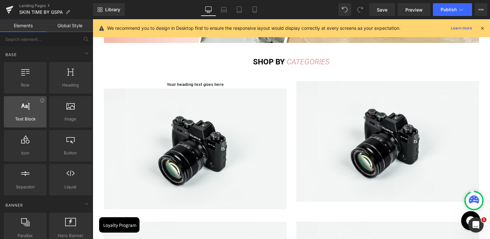
click at [35, 117] on span "Text Block" at bounding box center [25, 119] width 39 height 7
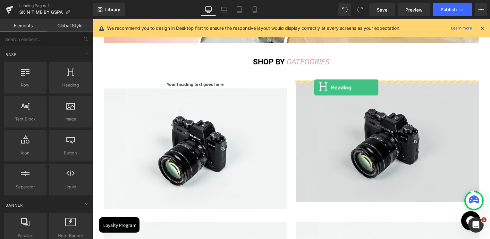
drag, startPoint x: 167, startPoint y: 99, endPoint x: 314, endPoint y: 88, distance: 147.3
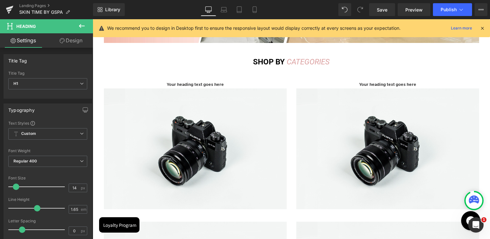
click at [86, 22] on button at bounding box center [82, 26] width 22 height 14
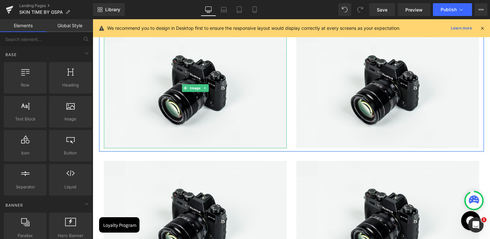
scroll to position [294, 0]
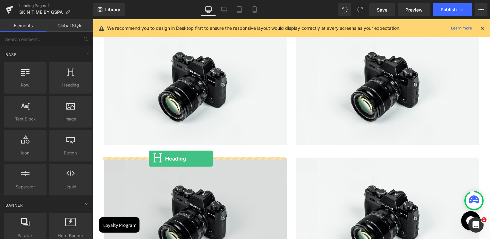
drag, startPoint x: 159, startPoint y: 99, endPoint x: 149, endPoint y: 159, distance: 60.6
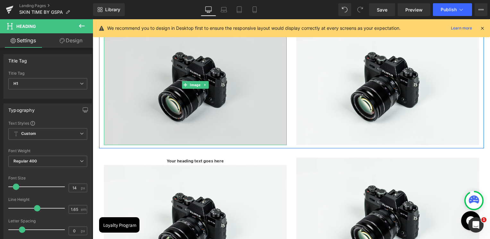
scroll to position [262, 0]
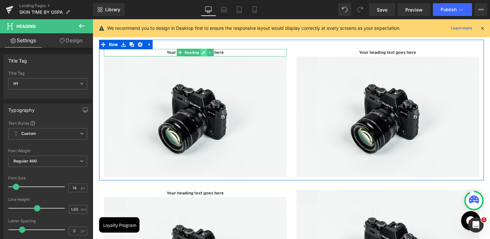
click at [200, 51] on link at bounding box center [203, 53] width 7 height 8
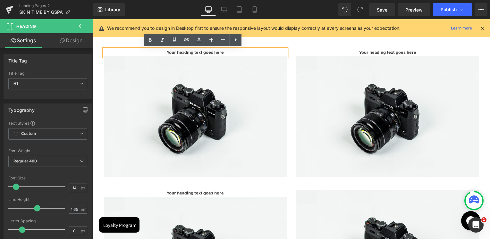
click at [198, 51] on h1 "Your heading text goes here" at bounding box center [195, 52] width 183 height 7
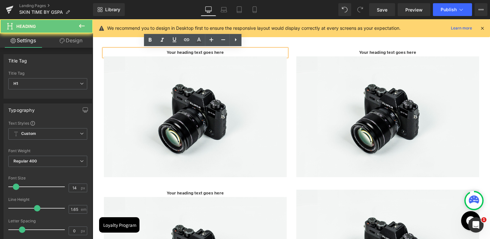
click at [198, 51] on h1 "Your heading text goes here" at bounding box center [195, 52] width 183 height 7
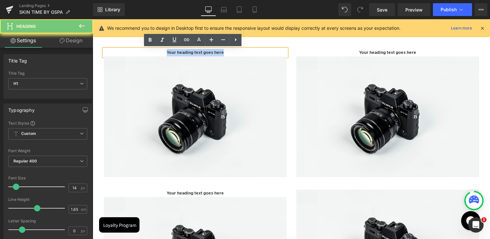
click at [198, 51] on h1 "Your heading text goes here" at bounding box center [195, 52] width 183 height 7
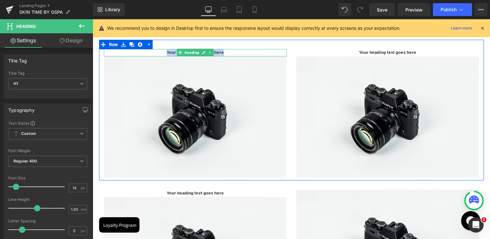
click at [202, 52] on icon at bounding box center [203, 52] width 3 height 3
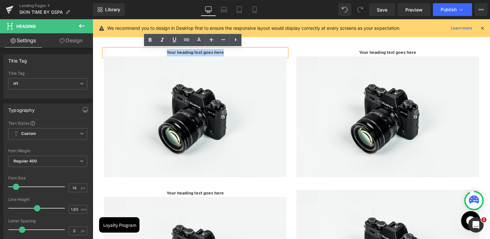
click at [205, 52] on h1 "Your heading text goes here" at bounding box center [195, 52] width 183 height 7
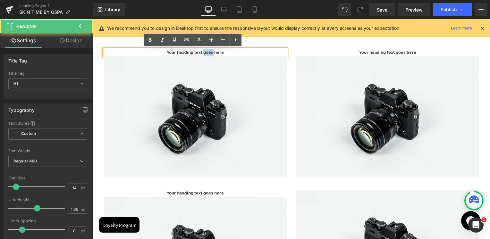
click at [205, 52] on h1 "Your heading text goes here" at bounding box center [195, 52] width 183 height 7
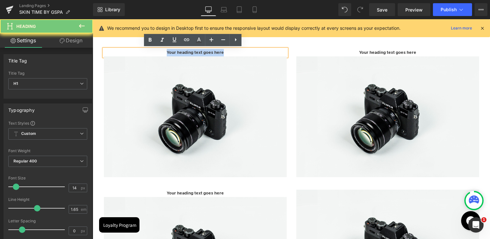
click at [205, 52] on h1 "Your heading text goes here" at bounding box center [195, 52] width 183 height 7
paste div
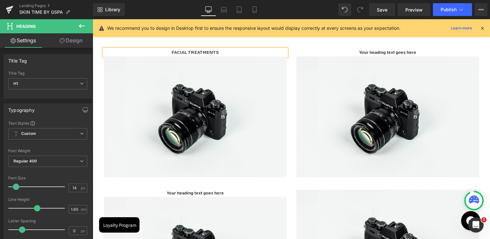
click at [485, 84] on div "Image Row Image Row SHOP BY CATEGORIES Heading Row FACIAL TREATMENTS Heading Im…" at bounding box center [291, 123] width 397 height 566
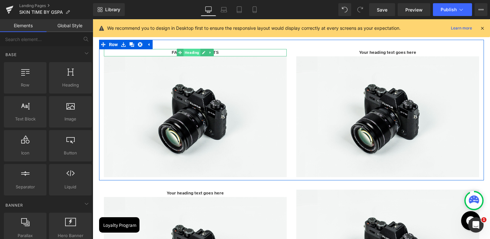
click at [189, 53] on span "Heading" at bounding box center [191, 53] width 17 height 8
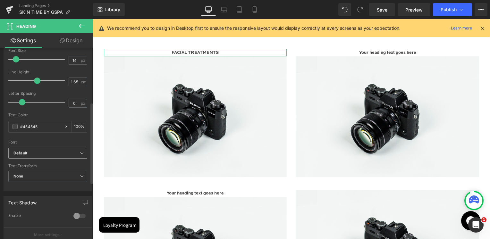
scroll to position [128, 0]
click at [34, 156] on span "Default" at bounding box center [47, 152] width 79 height 11
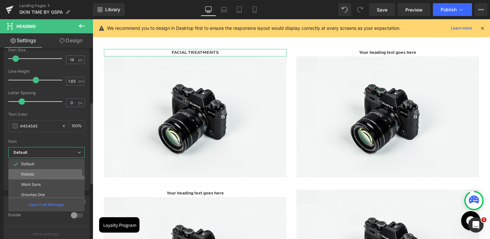
click at [24, 173] on p "Roboto" at bounding box center [27, 174] width 13 height 4
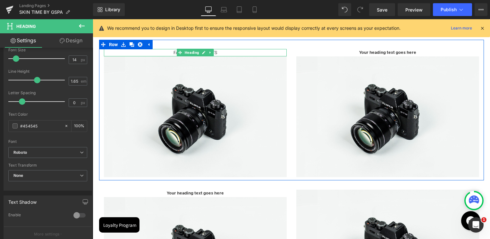
click at [216, 52] on h1 "FACIAL TREATMENTS" at bounding box center [195, 52] width 183 height 7
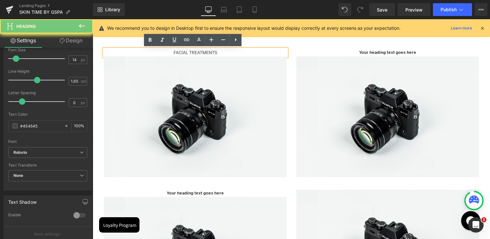
click at [216, 52] on h1 "FACIAL TREATMENTS" at bounding box center [195, 52] width 183 height 7
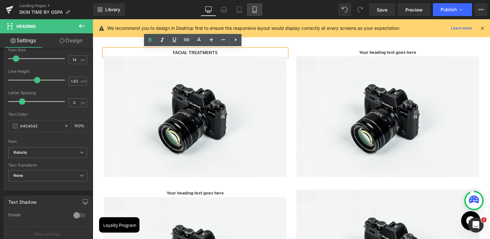
click at [256, 10] on icon at bounding box center [254, 9] width 6 height 6
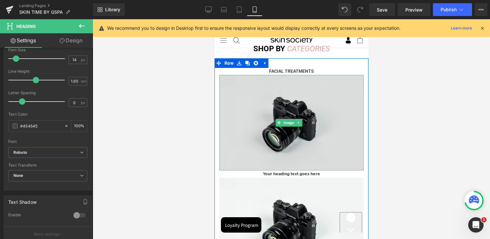
scroll to position [85, 0]
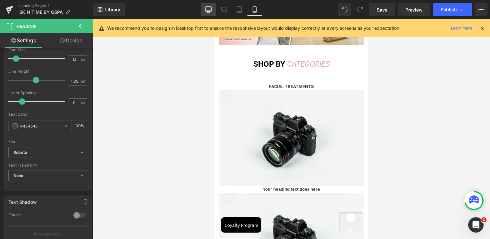
click at [205, 11] on link "Desktop" at bounding box center [208, 9] width 15 height 13
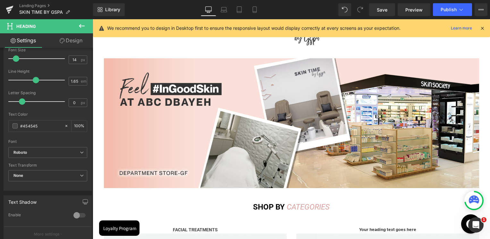
scroll to position [248, 0]
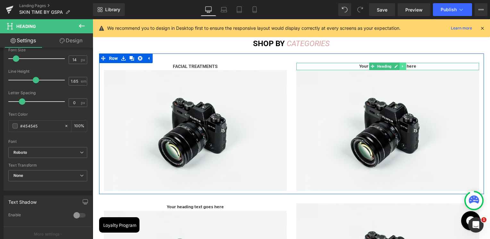
click at [402, 67] on link at bounding box center [402, 67] width 7 height 8
click at [404, 68] on icon at bounding box center [406, 67] width 4 height 4
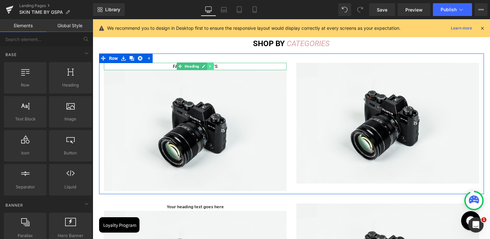
click at [207, 67] on link at bounding box center [210, 67] width 7 height 8
click at [207, 68] on link at bounding box center [207, 67] width 7 height 8
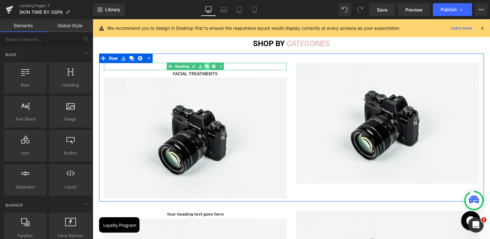
click at [206, 68] on link at bounding box center [207, 67] width 7 height 8
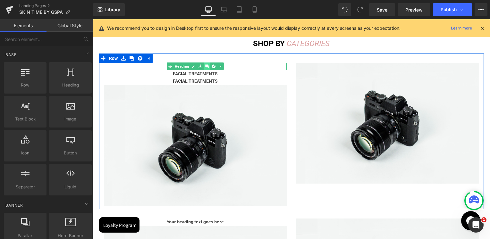
click at [206, 68] on icon at bounding box center [207, 67] width 4 height 4
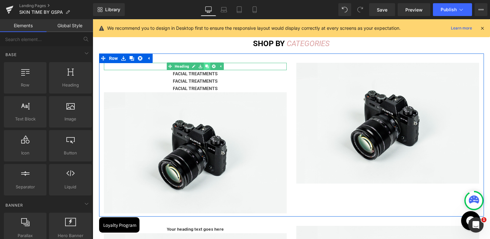
click at [205, 68] on icon at bounding box center [207, 67] width 4 height 4
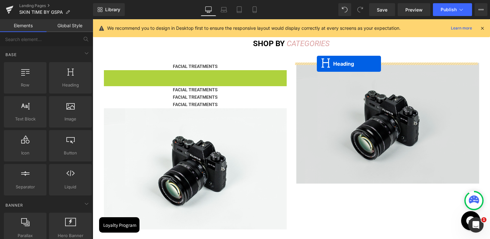
drag, startPoint x: 177, startPoint y: 73, endPoint x: 317, endPoint y: 63, distance: 140.2
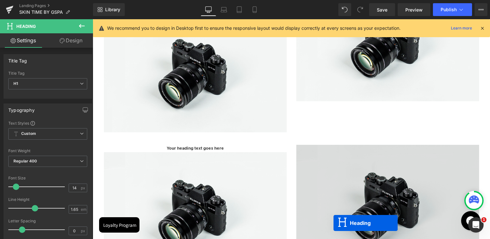
scroll to position [357, 0]
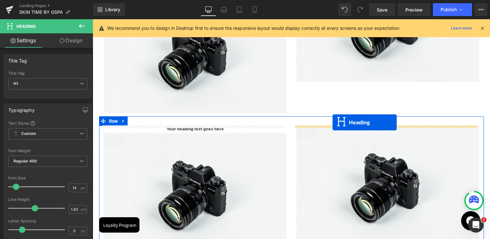
drag, startPoint x: 174, startPoint y: 88, endPoint x: 333, endPoint y: 123, distance: 161.8
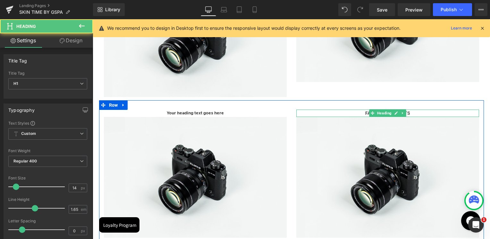
scroll to position [341, 0]
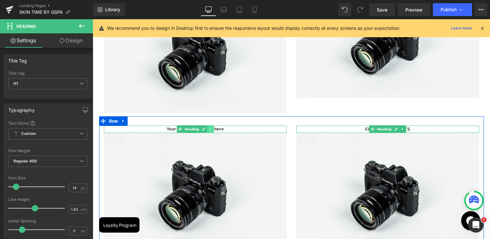
click at [209, 129] on icon at bounding box center [209, 129] width 1 height 2
click at [212, 128] on icon at bounding box center [214, 130] width 4 height 4
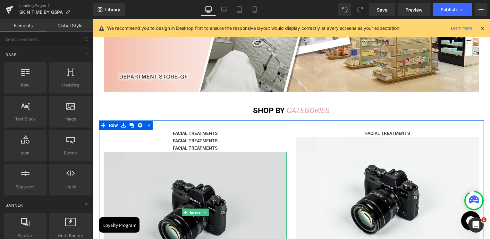
scroll to position [181, 0]
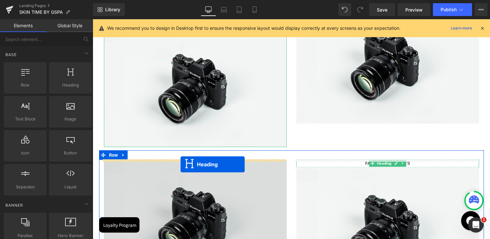
drag, startPoint x: 176, startPoint y: 151, endPoint x: 181, endPoint y: 165, distance: 14.6
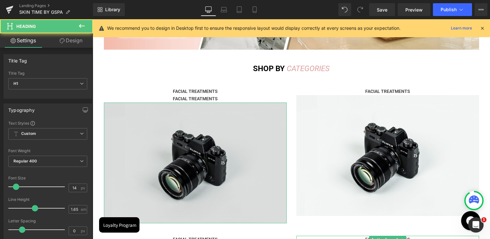
scroll to position [172, 0]
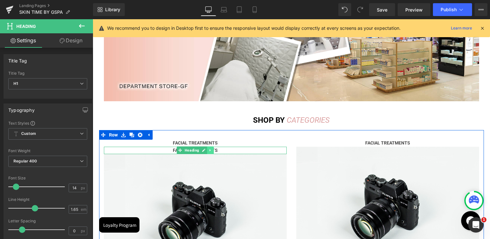
click at [209, 151] on link at bounding box center [210, 151] width 7 height 8
click at [212, 151] on icon at bounding box center [214, 151] width 4 height 4
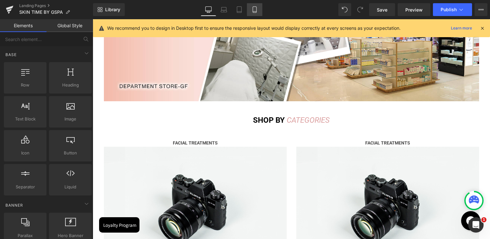
click at [251, 10] on icon at bounding box center [254, 9] width 6 height 6
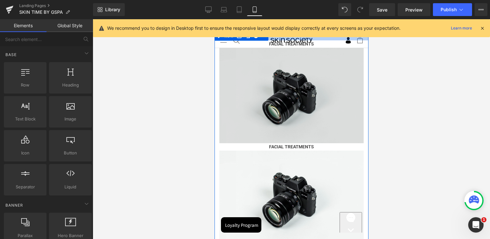
scroll to position [144, 0]
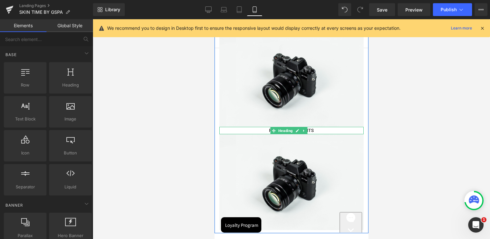
click at [290, 127] on span "Heading" at bounding box center [285, 131] width 17 height 8
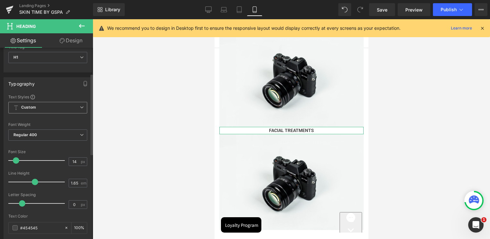
scroll to position [64, 0]
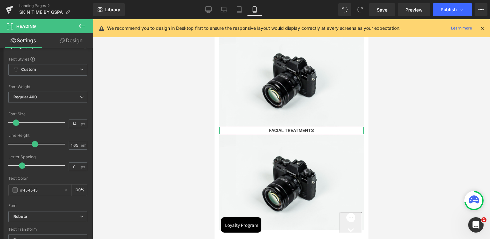
click at [77, 41] on link "Design" at bounding box center [71, 40] width 47 height 14
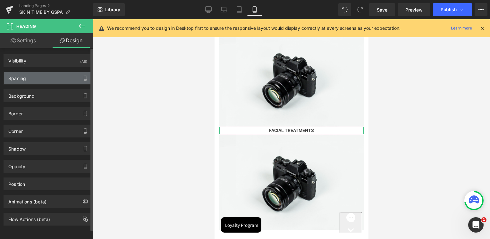
click at [30, 77] on div "Spacing" at bounding box center [48, 78] width 88 height 12
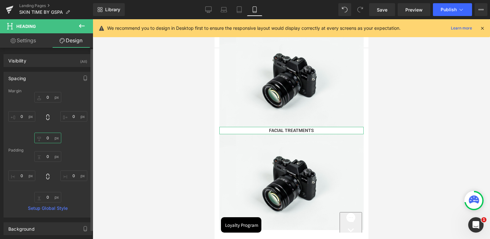
click at [49, 137] on input "0" at bounding box center [47, 138] width 27 height 11
type input "10"
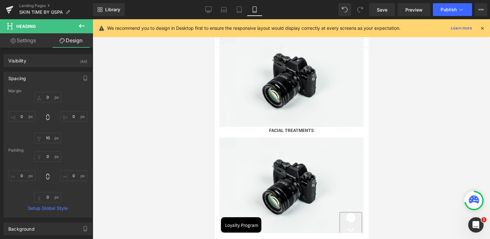
click at [426, 126] on div at bounding box center [291, 129] width 397 height 220
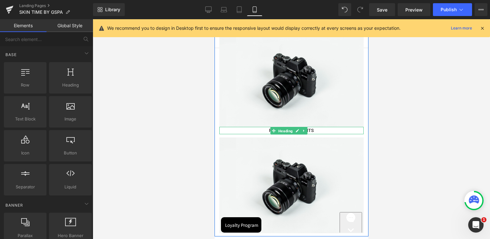
click at [287, 127] on span "Heading" at bounding box center [285, 131] width 17 height 8
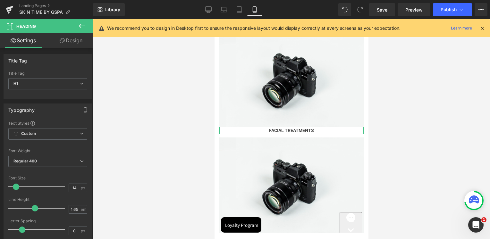
click at [69, 44] on link "Design" at bounding box center [71, 40] width 47 height 14
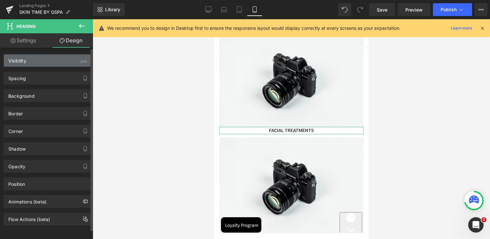
click at [34, 64] on div "Visibility (All)" at bounding box center [48, 61] width 88 height 12
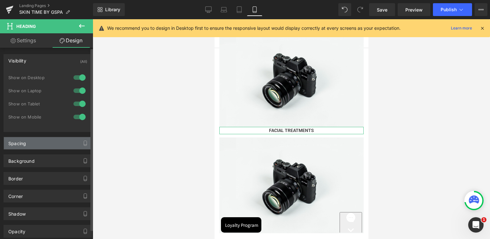
click at [24, 142] on div "Spacing" at bounding box center [17, 141] width 18 height 9
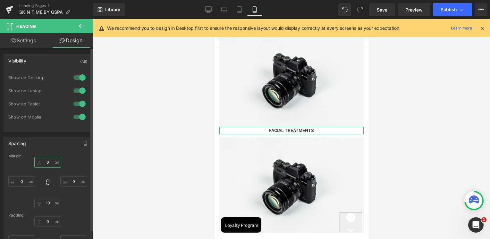
click at [47, 163] on input "text" at bounding box center [47, 162] width 27 height 11
type input "10"
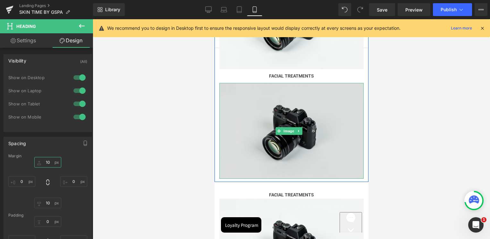
scroll to position [336, 0]
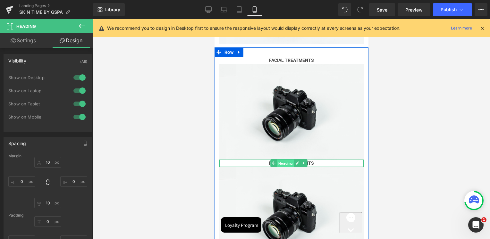
click at [291, 160] on span "Heading" at bounding box center [285, 164] width 17 height 8
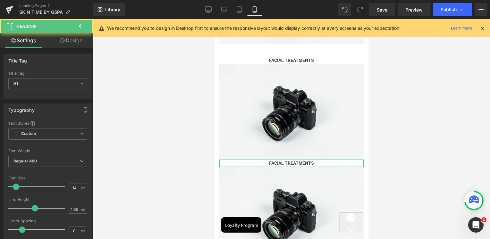
click at [66, 44] on link "Design" at bounding box center [71, 40] width 47 height 14
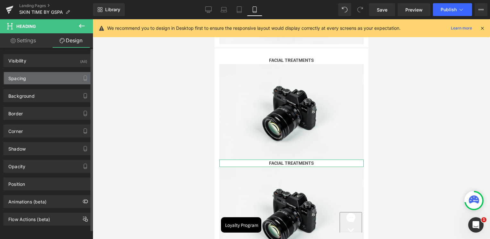
click at [21, 80] on div "Spacing" at bounding box center [17, 76] width 18 height 9
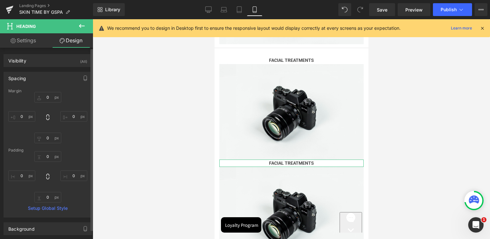
click at [47, 162] on div at bounding box center [47, 176] width 79 height 51
click at [46, 157] on input "text" at bounding box center [47, 156] width 27 height 11
click at [49, 146] on div "Margin Padding Setup Global Style" at bounding box center [48, 153] width 88 height 129
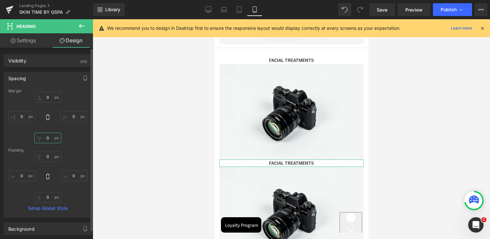
click at [49, 139] on input "text" at bounding box center [47, 138] width 27 height 11
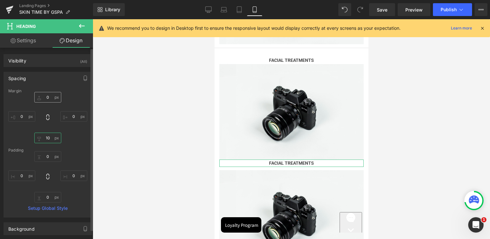
type input "10"
click at [52, 93] on input "text" at bounding box center [47, 97] width 27 height 11
click at [49, 94] on input "text" at bounding box center [47, 97] width 27 height 11
click at [45, 98] on input "text" at bounding box center [47, 97] width 27 height 11
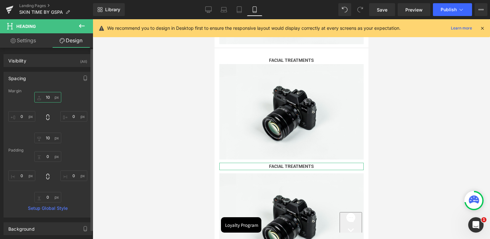
type input "10"
click at [61, 82] on div "Spacing" at bounding box center [48, 78] width 88 height 12
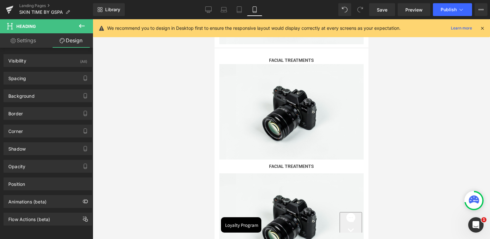
click at [382, 97] on div at bounding box center [291, 129] width 397 height 220
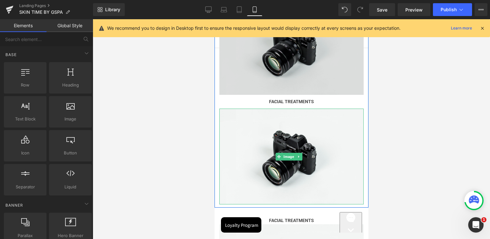
scroll to position [144, 0]
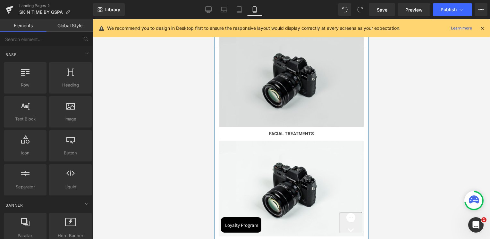
click at [293, 98] on img at bounding box center [291, 79] width 144 height 96
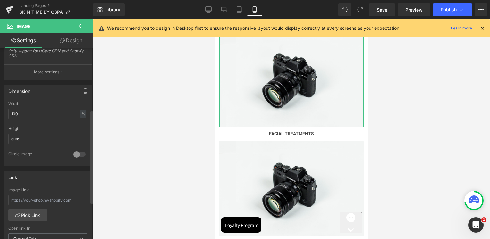
scroll to position [192, 0]
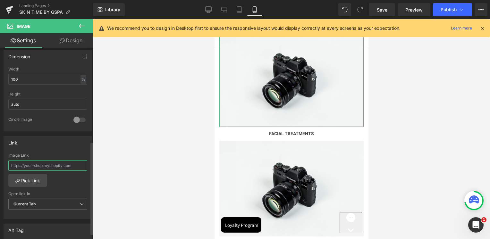
click at [27, 162] on input "text" at bounding box center [47, 165] width 79 height 11
paste input "https://skinsociety.me/collections/facial-treatments-1"
type input "https://skinsociety.me/collections/facial-treatments-1"
click at [38, 154] on div "Image Link" at bounding box center [47, 155] width 79 height 4
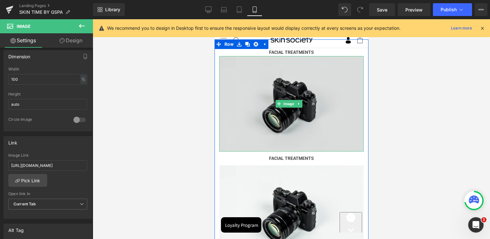
scroll to position [80, 0]
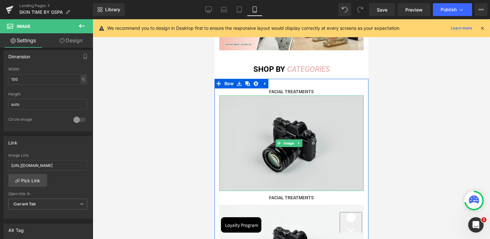
click at [296, 107] on img at bounding box center [291, 144] width 144 height 96
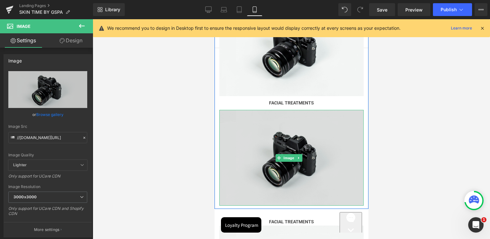
scroll to position [176, 0]
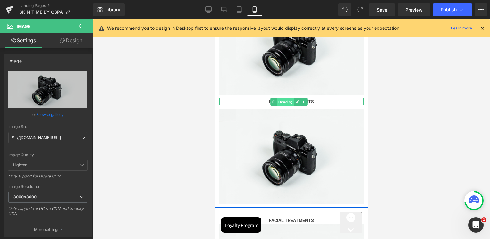
drag, startPoint x: 282, startPoint y: 96, endPoint x: 292, endPoint y: 96, distance: 10.3
click at [282, 98] on span "Heading" at bounding box center [285, 102] width 17 height 8
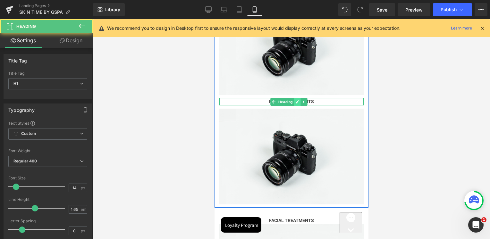
click at [294, 98] on link at bounding box center [297, 102] width 7 height 8
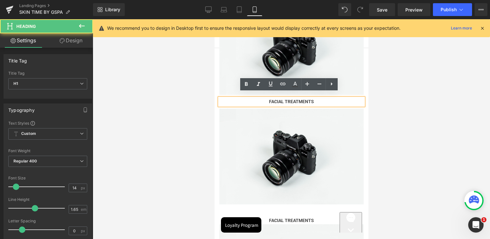
click at [294, 99] on span "FACIAL TREATMENTS" at bounding box center [291, 101] width 45 height 5
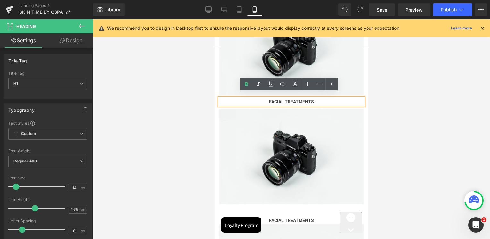
paste div
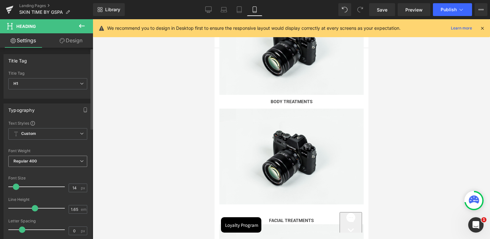
scroll to position [64, 0]
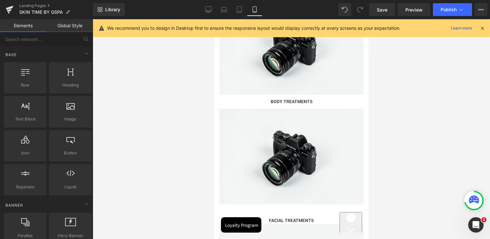
click at [432, 105] on div at bounding box center [291, 129] width 397 height 220
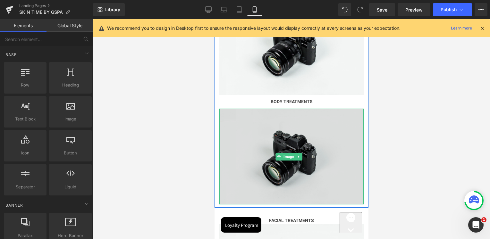
scroll to position [272, 0]
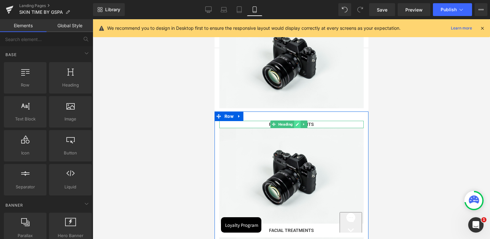
click at [298, 123] on icon at bounding box center [297, 125] width 4 height 4
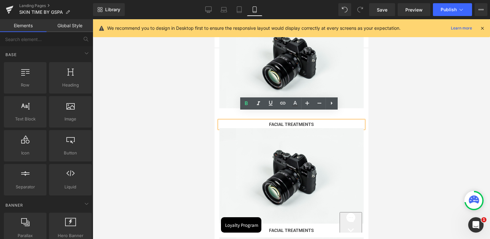
click at [299, 122] on span "FACIAL TREATMENTS" at bounding box center [291, 124] width 45 height 5
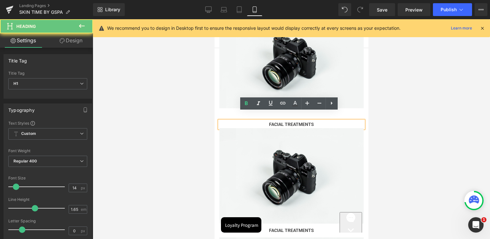
click at [299, 122] on span "FACIAL TREATMENTS" at bounding box center [291, 124] width 45 height 5
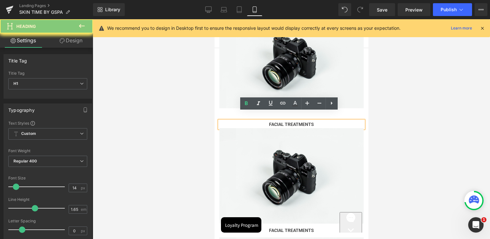
click at [299, 122] on span "FACIAL TREATMENTS" at bounding box center [291, 124] width 45 height 5
paste div
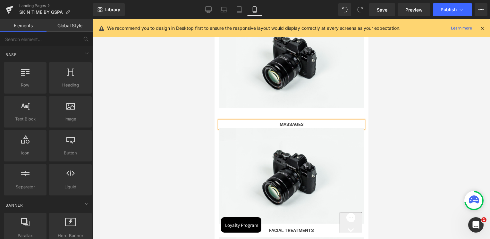
click at [407, 109] on div at bounding box center [291, 129] width 397 height 220
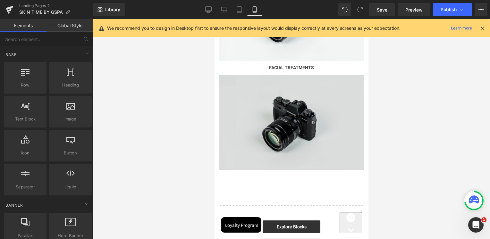
scroll to position [400, 0]
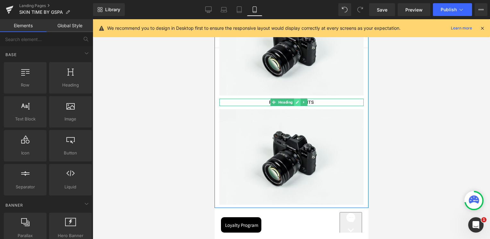
click at [297, 100] on icon at bounding box center [297, 102] width 4 height 4
click at [299, 98] on link at bounding box center [297, 102] width 7 height 8
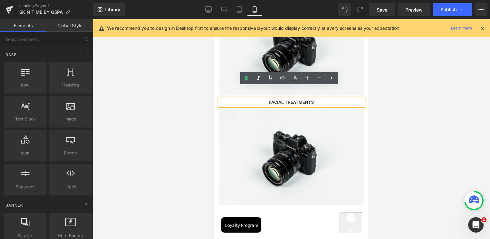
click at [299, 100] on span "FACIAL TREATMENTS" at bounding box center [291, 102] width 45 height 5
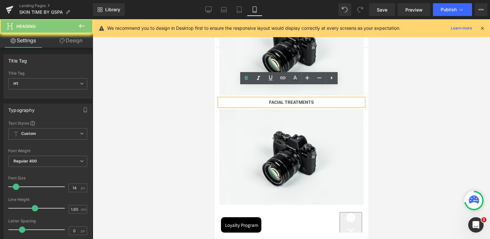
click at [299, 100] on span "FACIAL TREATMENTS" at bounding box center [291, 102] width 45 height 5
paste div
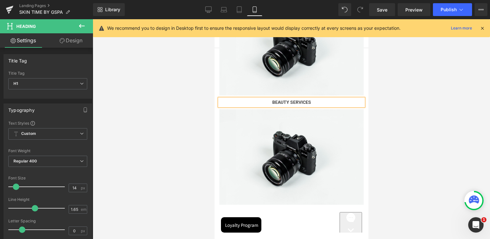
click at [401, 97] on div at bounding box center [291, 129] width 397 height 220
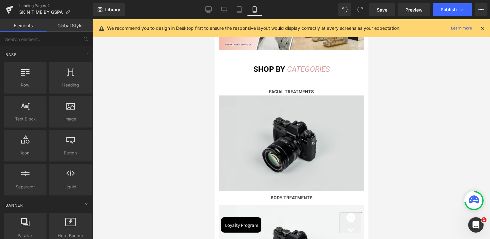
click at [286, 114] on img at bounding box center [291, 144] width 144 height 96
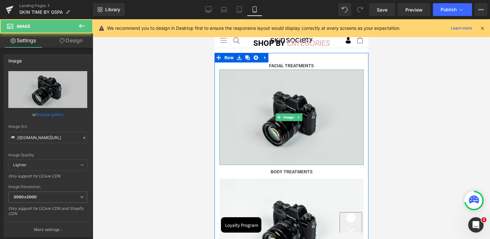
scroll to position [304, 0]
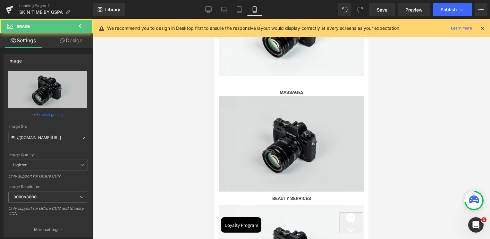
click at [281, 127] on img at bounding box center [291, 144] width 144 height 96
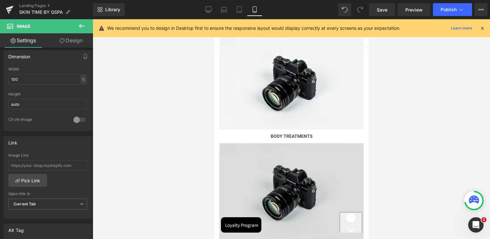
scroll to position [208, 0]
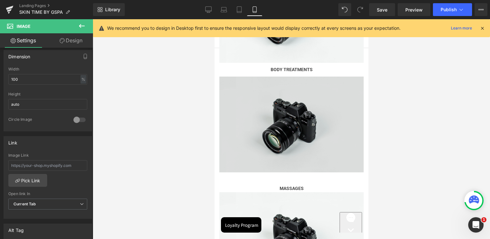
click at [292, 112] on img at bounding box center [291, 125] width 144 height 96
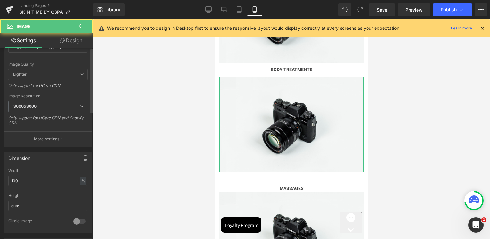
scroll to position [192, 0]
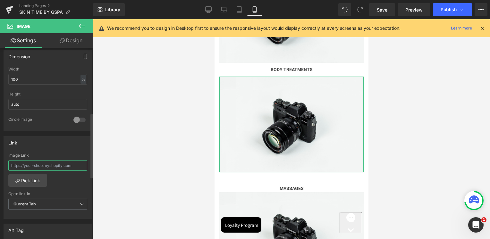
click at [46, 161] on input "text" at bounding box center [47, 165] width 79 height 11
paste input "https://skinsociety.me/collections/body-treatments-1"
type input "https://skinsociety.me/collections/body-treatments-1"
click at [57, 146] on div "Link" at bounding box center [48, 143] width 88 height 12
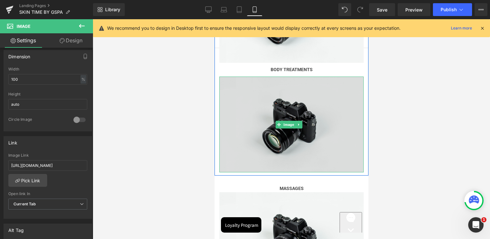
scroll to position [336, 0]
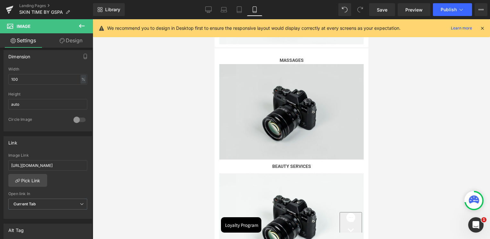
click at [292, 105] on div "Image" at bounding box center [291, 112] width 144 height 96
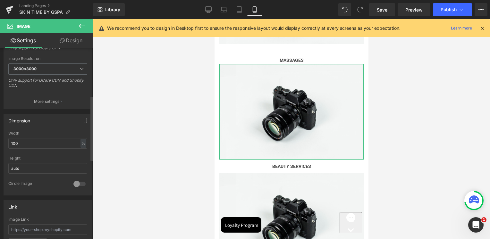
scroll to position [257, 0]
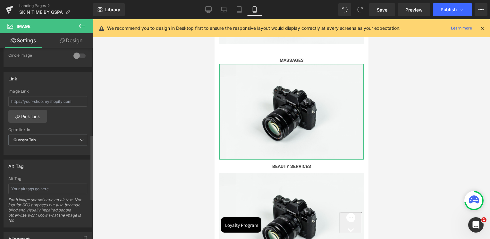
click at [42, 92] on div "Image Link" at bounding box center [47, 91] width 79 height 4
click at [43, 105] on input "text" at bounding box center [47, 101] width 79 height 11
paste input "https://skinsociety.me/collections/massages"
type input "https://skinsociety.me/collections/massages"
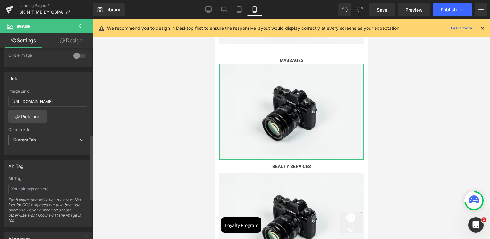
click at [52, 92] on div "Image Link" at bounding box center [47, 91] width 79 height 4
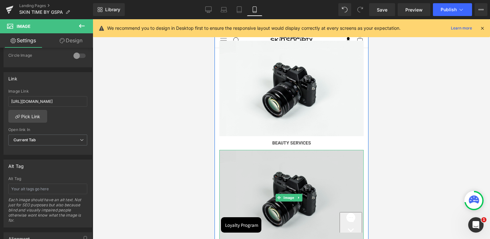
scroll to position [400, 0]
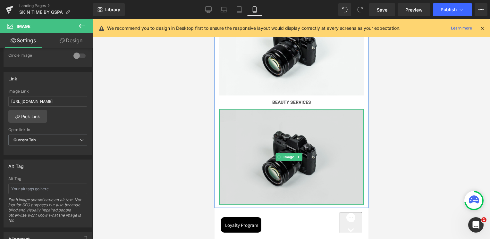
click at [282, 122] on img at bounding box center [291, 157] width 144 height 96
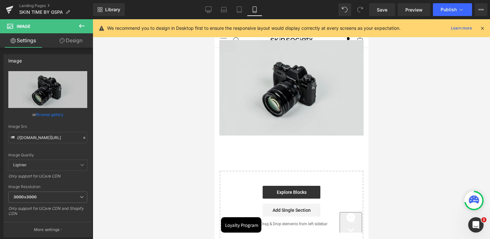
scroll to position [432, 0]
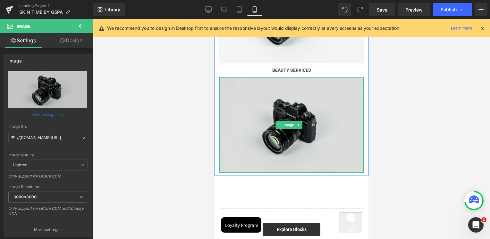
click at [265, 115] on img at bounding box center [291, 125] width 144 height 96
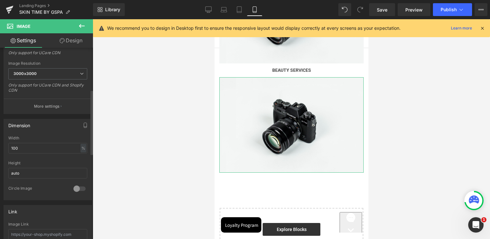
scroll to position [192, 0]
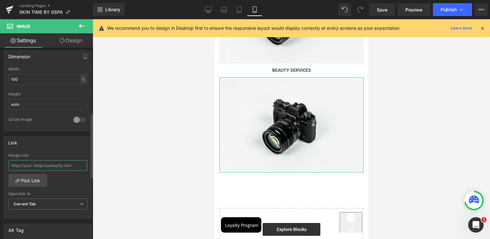
click at [41, 167] on input "text" at bounding box center [47, 165] width 79 height 11
paste input "https://skinsociety.me/collections/beauty-services"
type input "https://skinsociety.me/collections/beauty-services"
click at [55, 139] on div "Link" at bounding box center [48, 143] width 88 height 12
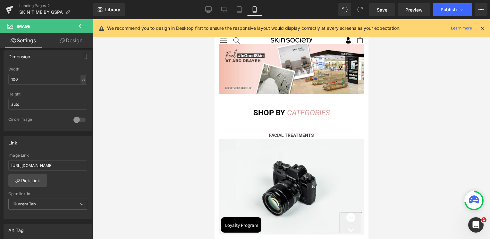
scroll to position [0, 0]
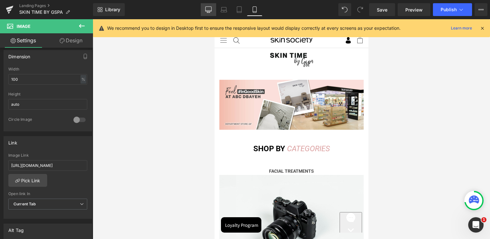
click at [203, 3] on link "Desktop" at bounding box center [208, 9] width 15 height 13
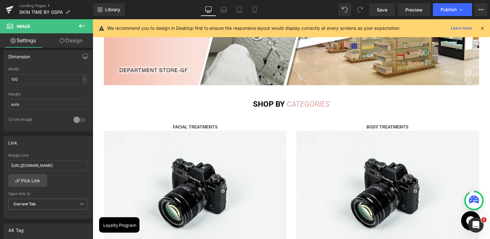
scroll to position [224, 0]
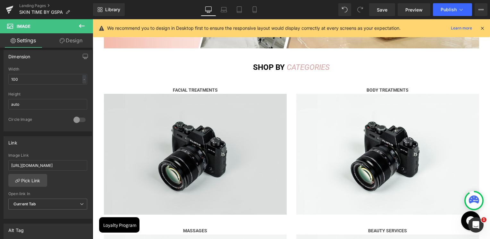
click at [194, 140] on img at bounding box center [195, 154] width 183 height 121
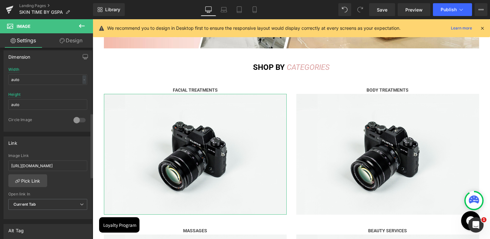
scroll to position [192, 0]
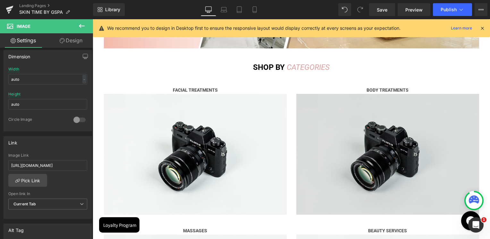
click at [372, 144] on img at bounding box center [387, 154] width 183 height 121
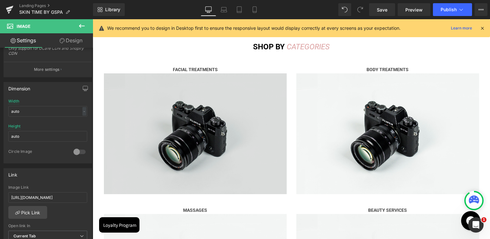
scroll to position [257, 0]
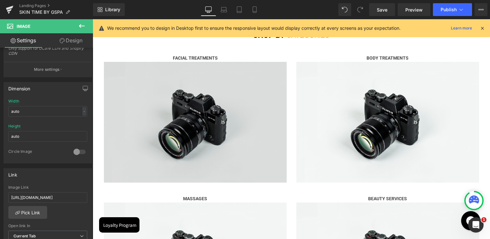
click at [217, 83] on img at bounding box center [195, 122] width 183 height 121
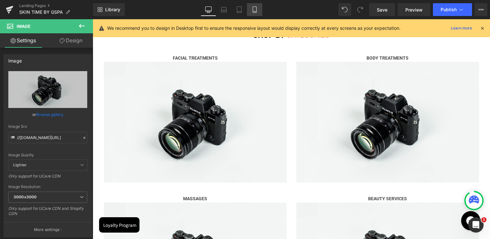
click at [252, 11] on icon at bounding box center [254, 9] width 6 height 6
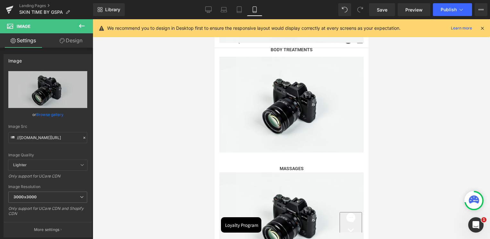
scroll to position [175, 0]
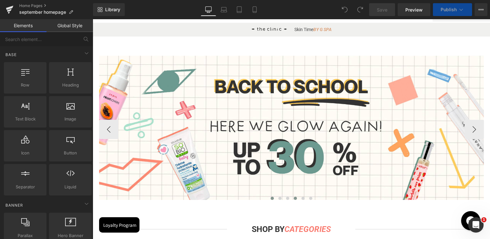
click at [292, 202] on button at bounding box center [296, 198] width 8 height 6
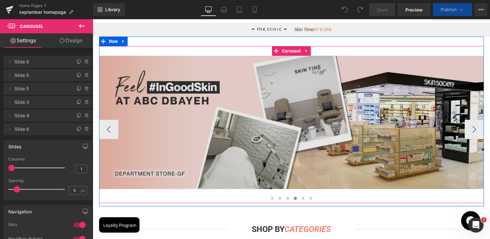
click at [291, 176] on img at bounding box center [291, 122] width 385 height 133
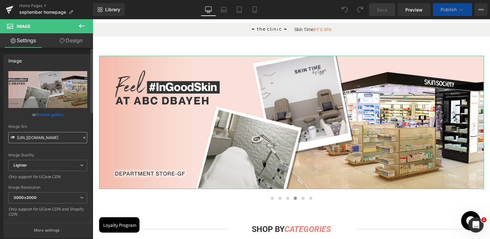
click at [47, 136] on input "https://ucarecdn.com/c55d3262-a38f-4c0c-9b6a-4b3b5dd65df4/-/format/auto/-/previ…" at bounding box center [47, 137] width 79 height 11
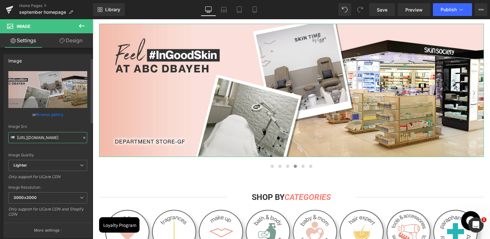
scroll to position [192, 0]
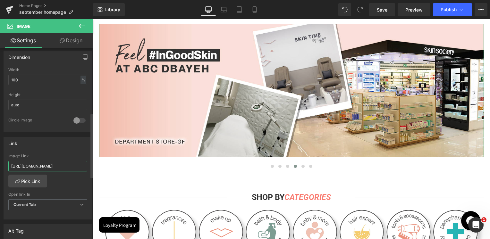
click at [45, 166] on input "https://skinsociety.me/pages/our-locations?_ab=0&key=1747897533174&_gl=1*3te7hx…" at bounding box center [47, 166] width 79 height 11
